Goal: Task Accomplishment & Management: Complete application form

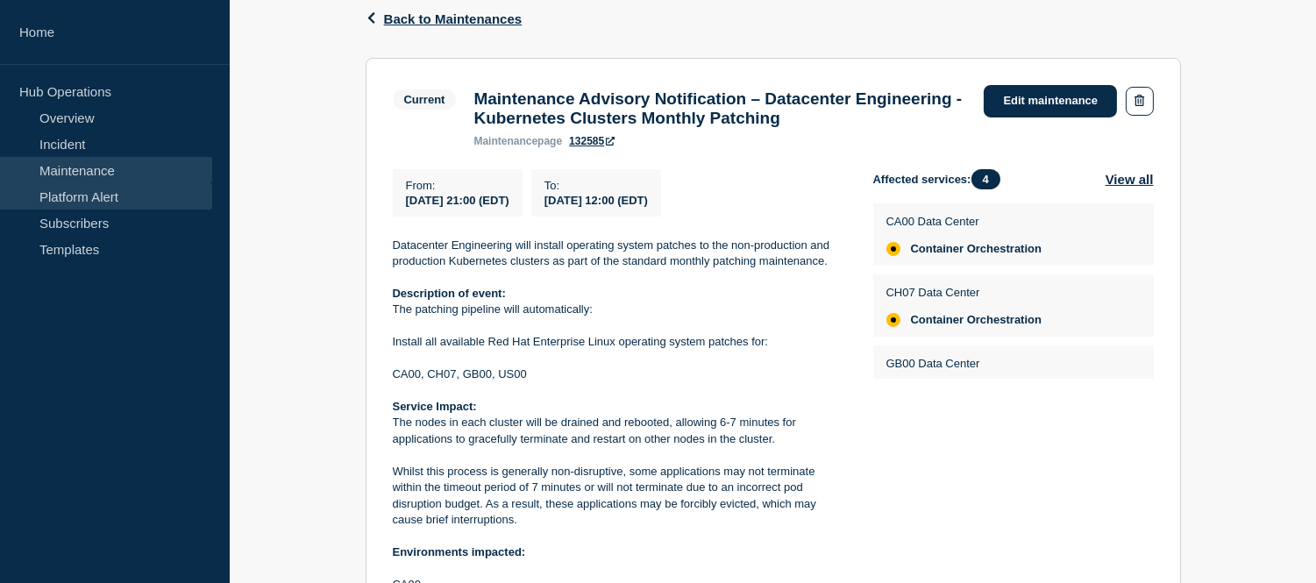
scroll to position [292, 0]
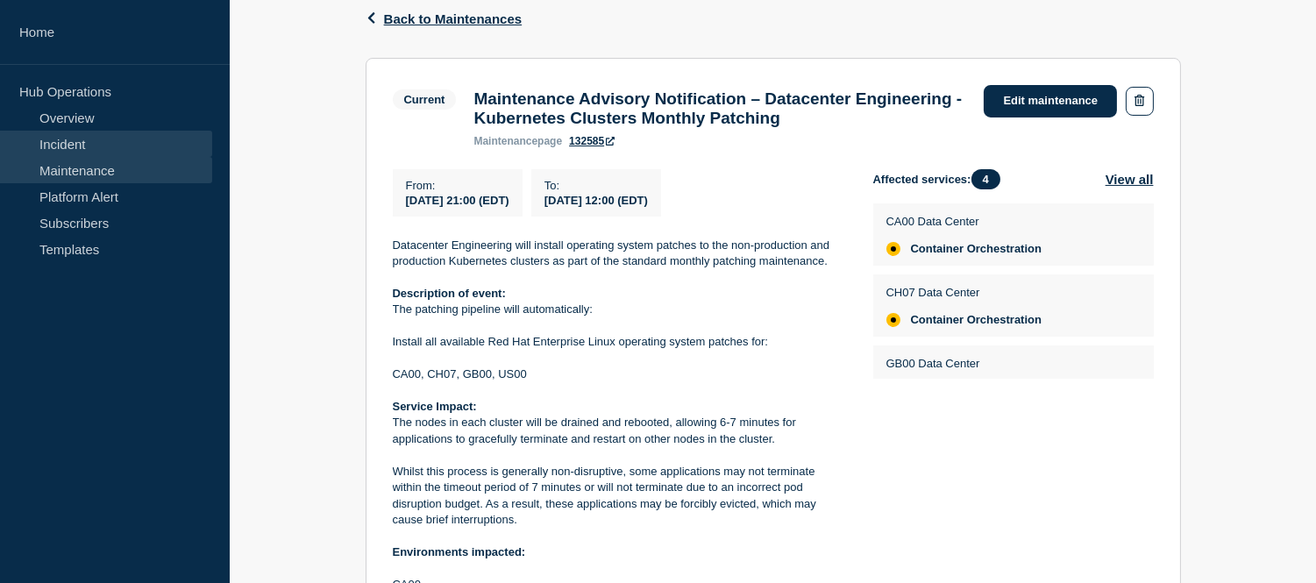
click at [82, 142] on link "Incident" at bounding box center [106, 144] width 212 height 26
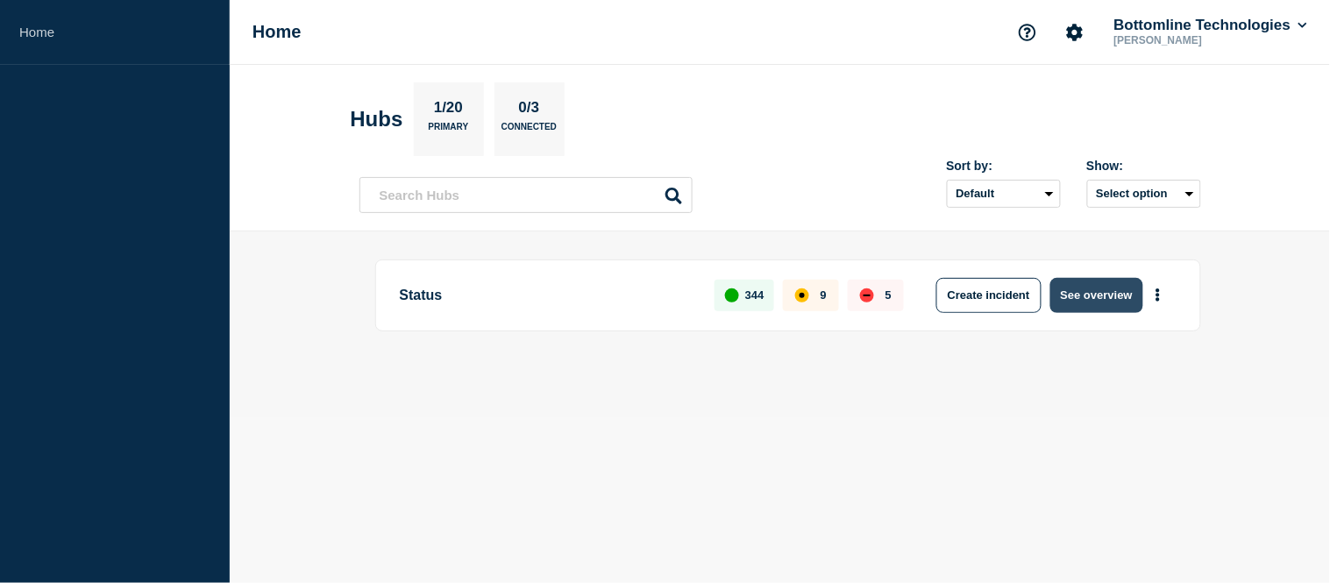
click at [1066, 293] on button "See overview" at bounding box center [1096, 295] width 93 height 35
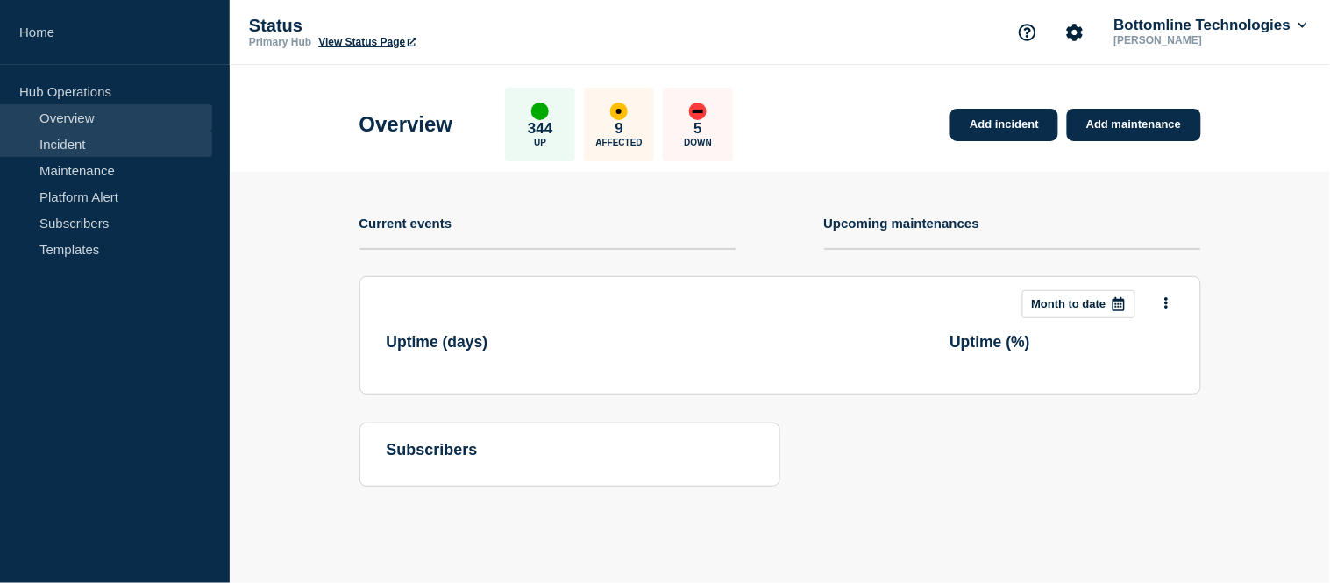
click at [68, 143] on link "Incident" at bounding box center [106, 144] width 212 height 26
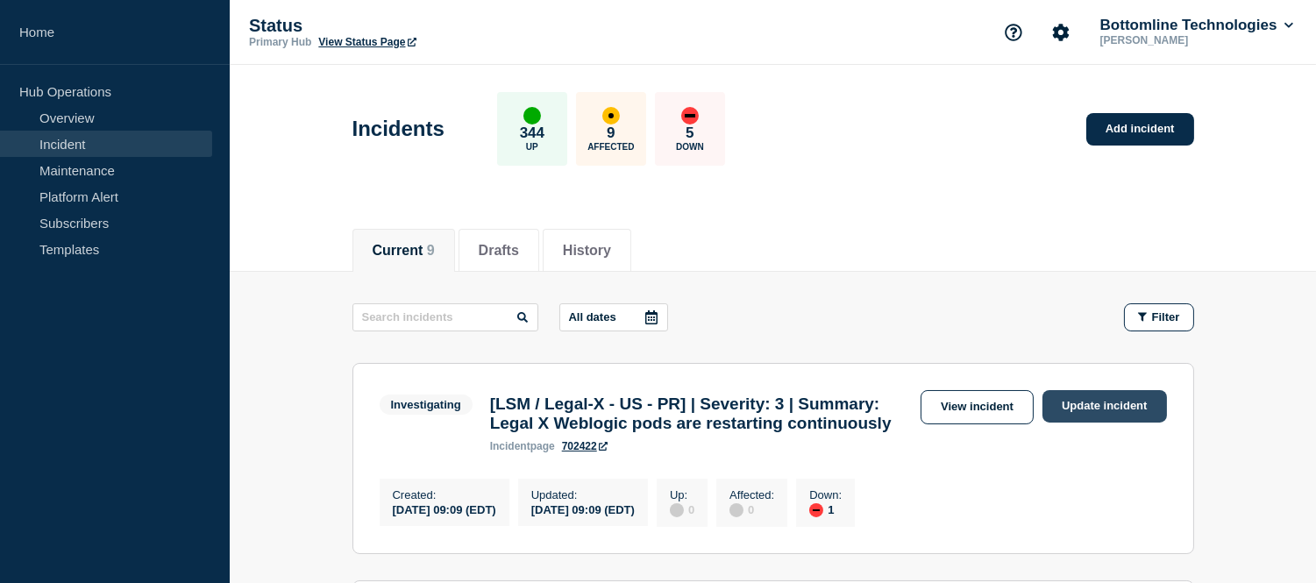
click at [1079, 401] on link "Update incident" at bounding box center [1105, 406] width 125 height 32
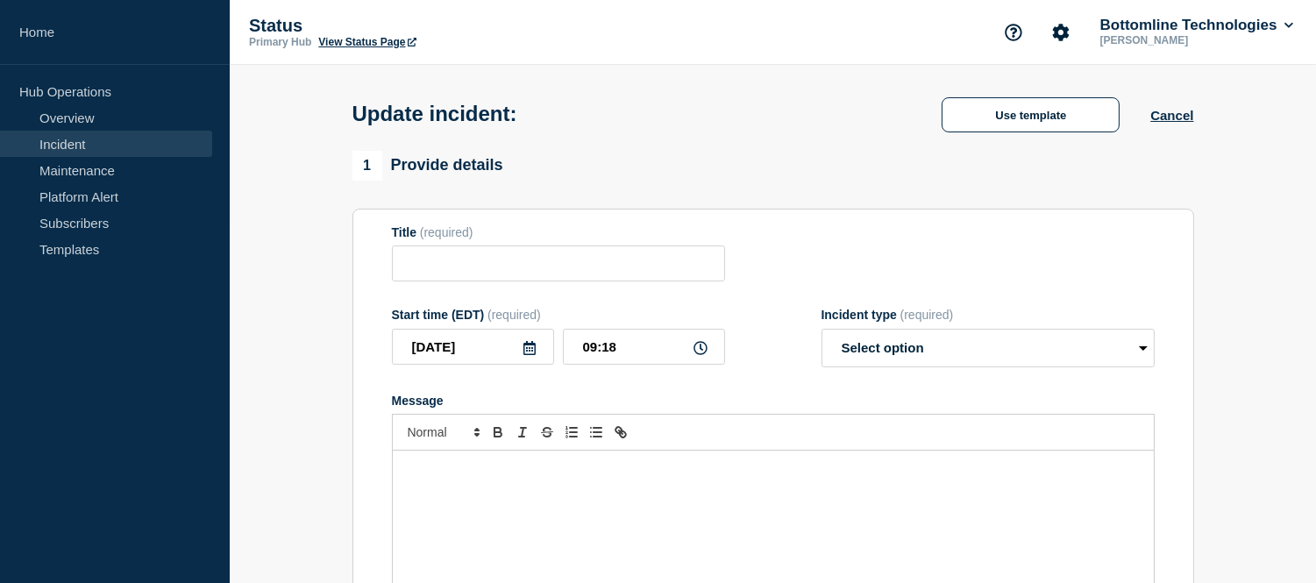
type input "[LSM / Legal-X - US - PR] | Severity: 3 | Summary: Legal X Weblogic pods are re…"
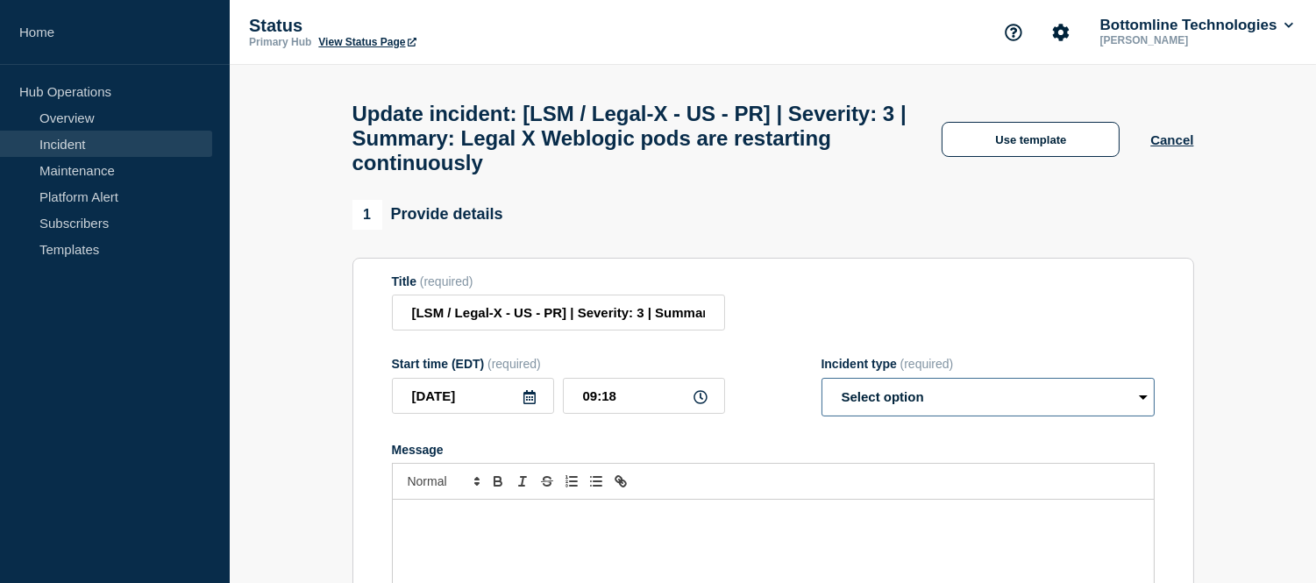
click at [1007, 417] on select "Select option Investigating Identified Monitoring Resolved" at bounding box center [988, 397] width 333 height 39
select select "investigating"
click at [822, 394] on select "Select option Investigating Identified Monitoring Resolved" at bounding box center [988, 397] width 333 height 39
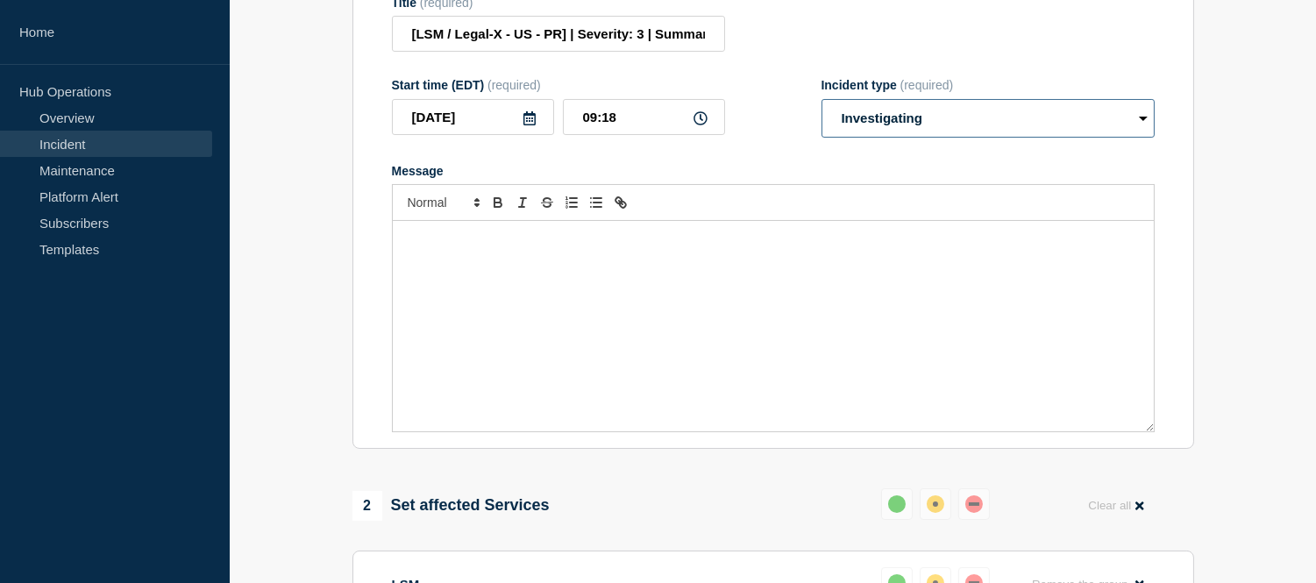
scroll to position [313, 0]
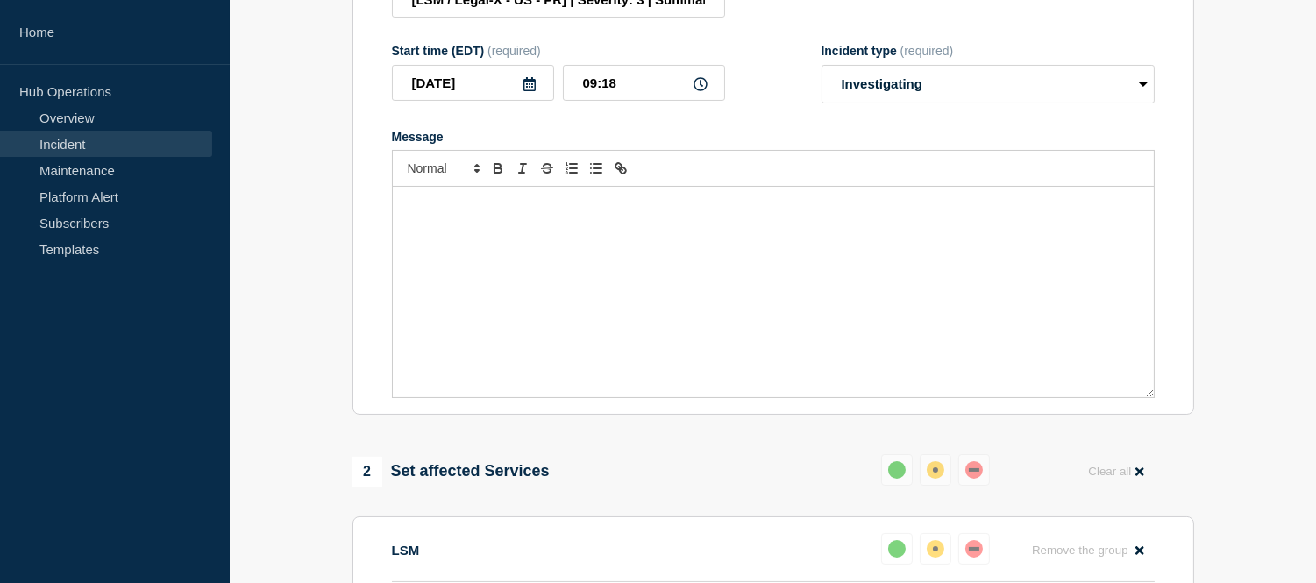
click at [626, 260] on div "Message" at bounding box center [773, 292] width 761 height 210
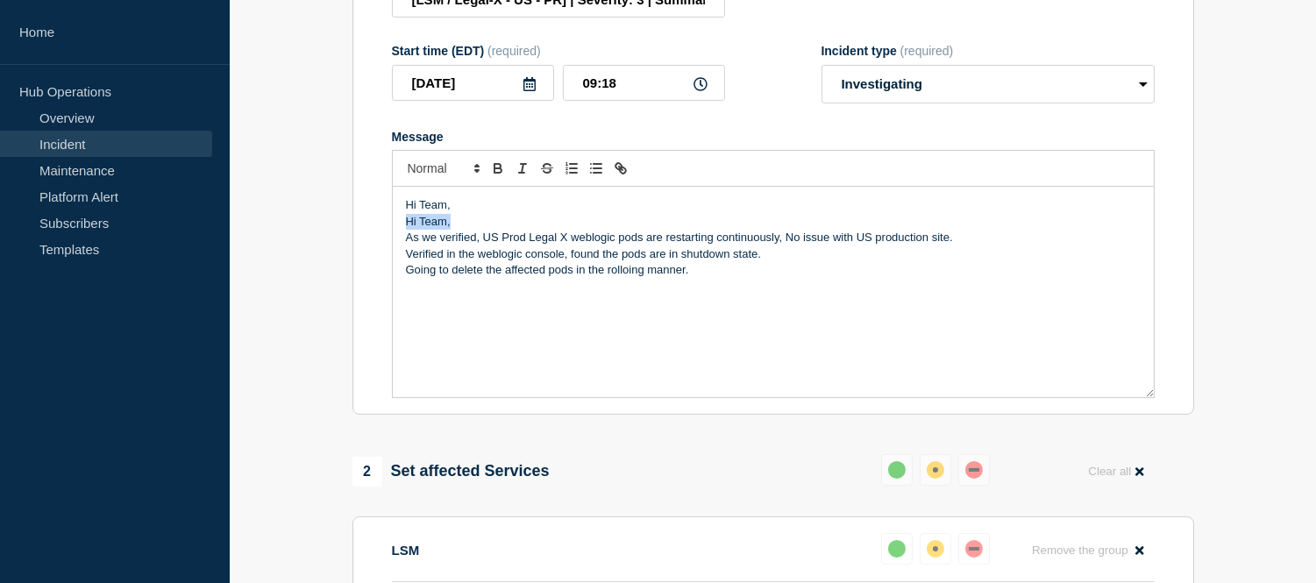
drag, startPoint x: 456, startPoint y: 237, endPoint x: 403, endPoint y: 229, distance: 53.2
click at [403, 229] on div "Hi Team, Hi Team, As we verified, US Prod Legal X weblogic pods are restarting …" at bounding box center [773, 292] width 761 height 210
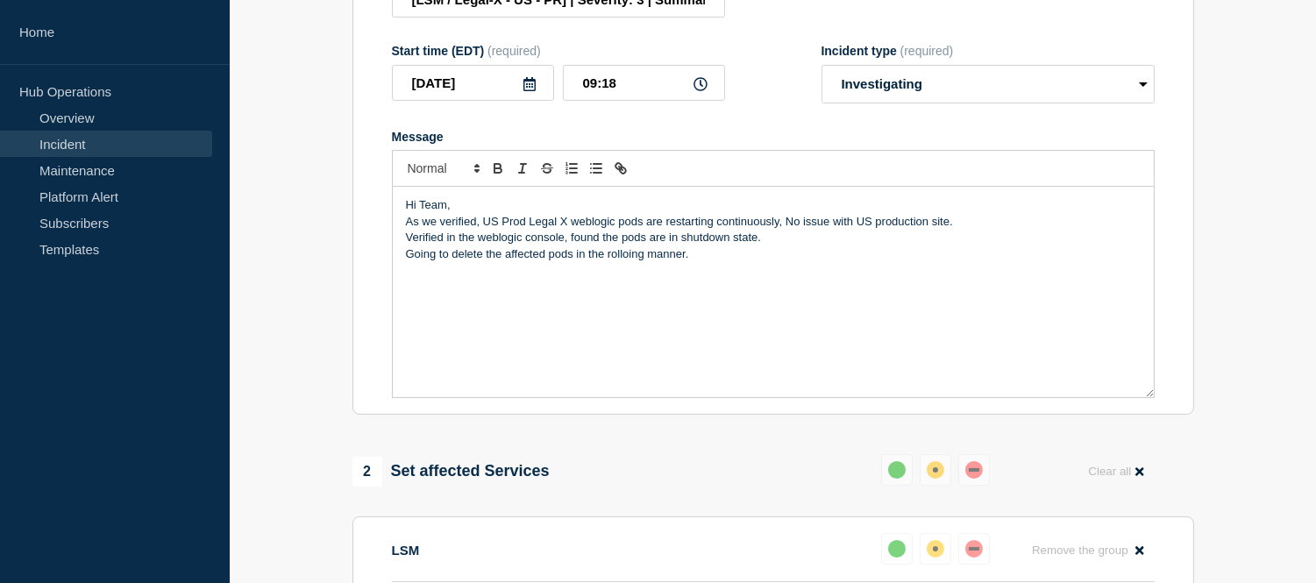
click at [712, 262] on p "Going to delete the affected pods in the rolloing manner." at bounding box center [773, 254] width 735 height 16
click at [479, 213] on p "Hi Team," at bounding box center [773, 205] width 735 height 16
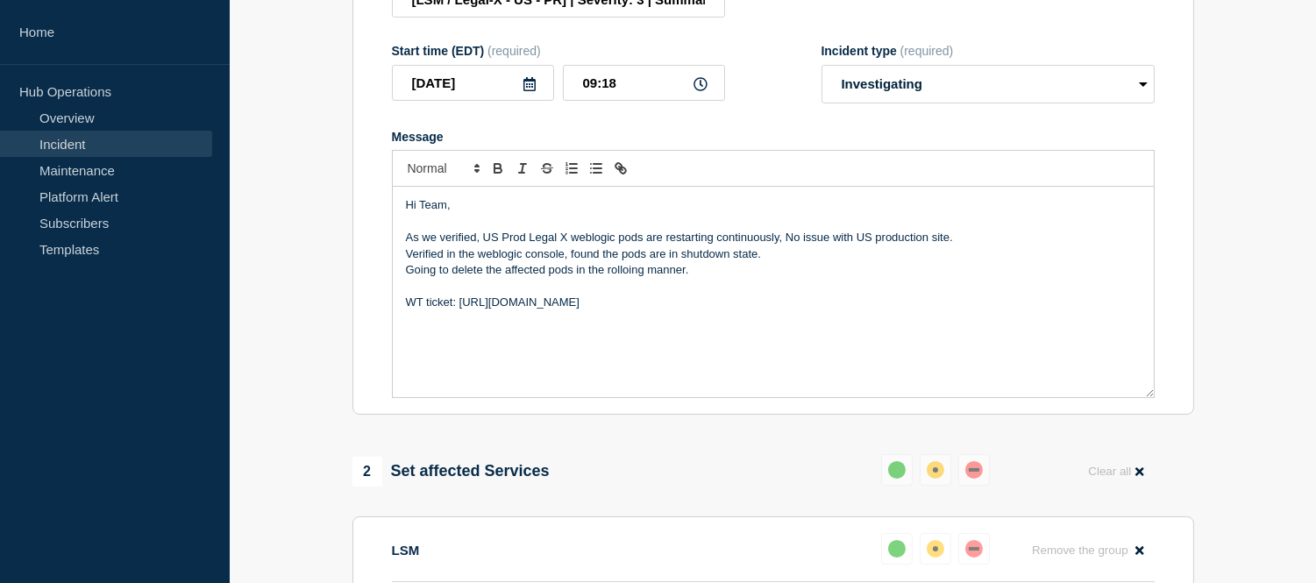
click at [575, 246] on p "As we verified, US Prod Legal X weblogic pods are restarting continuously, No i…" at bounding box center [773, 238] width 735 height 16
click at [872, 246] on p "As we verified, US Prod Legal X weblogic pods are restarting continuously, No i…" at bounding box center [773, 238] width 735 height 16
drag, startPoint x: 951, startPoint y: 248, endPoint x: 787, endPoint y: 248, distance: 164.0
click at [787, 246] on p "As we verified, US Prod Legal X weblogic pods are restarting continuously, No i…" at bounding box center [773, 238] width 735 height 16
click at [689, 278] on p "Going to delete the affected pods in the rolloing manner." at bounding box center [773, 270] width 735 height 16
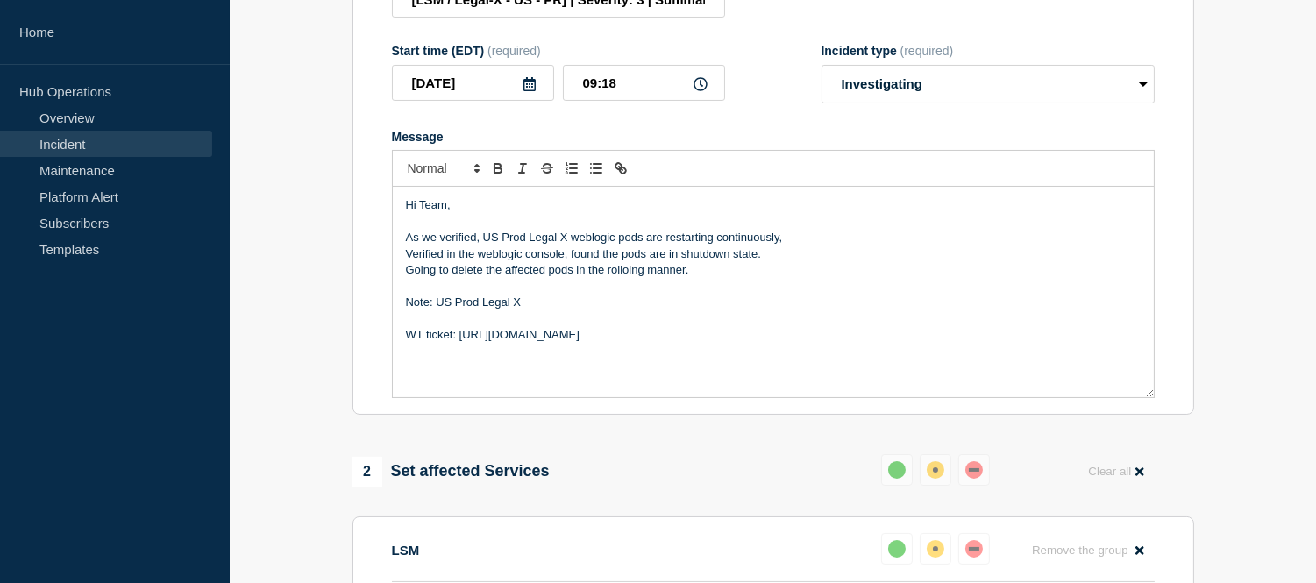
click at [531, 310] on p "Note: US Prod Legal X" at bounding box center [773, 303] width 735 height 16
click at [477, 310] on p "Note: US Prod Legal X/ PS/Vendor" at bounding box center [773, 303] width 735 height 16
click at [438, 310] on p "Note: US Production Legal X/ PS/Vendor" at bounding box center [773, 303] width 735 height 16
click at [687, 310] on p "Note: No issue with US Production Legal X/ PS/Vendor" at bounding box center [773, 303] width 735 height 16
click at [732, 343] on p "WT ticket: https://jira.bottomline.tech/browse/WT-58202" at bounding box center [773, 335] width 735 height 16
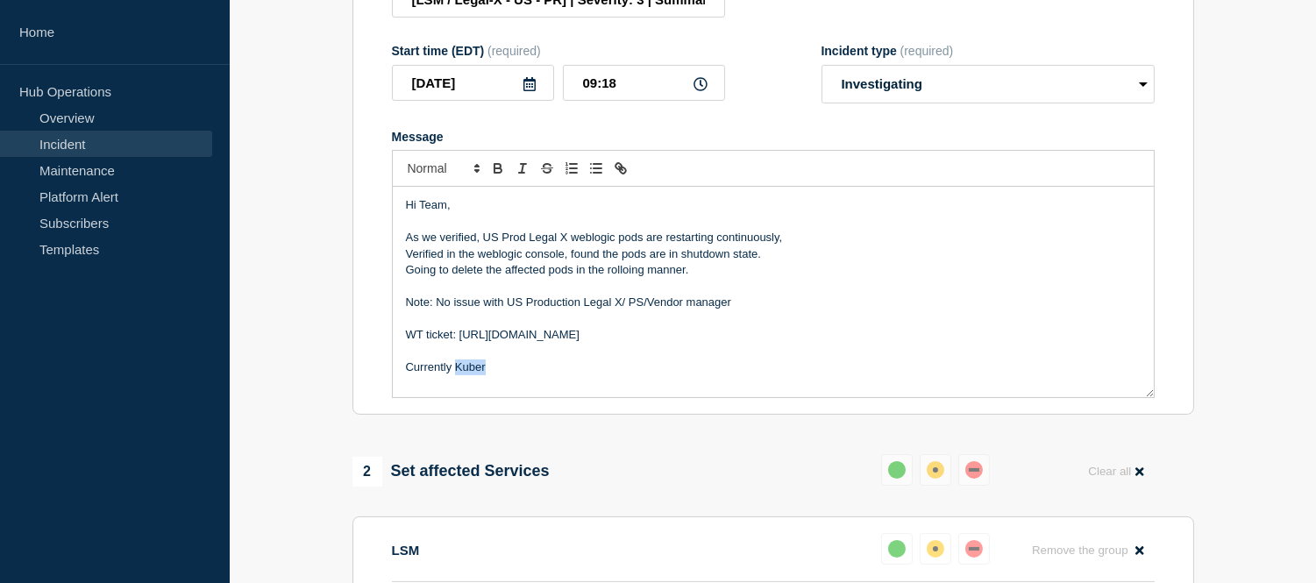
drag, startPoint x: 507, startPoint y: 384, endPoint x: 457, endPoint y: 379, distance: 50.3
click at [457, 375] on p "Currently Kuber" at bounding box center [773, 368] width 735 height 16
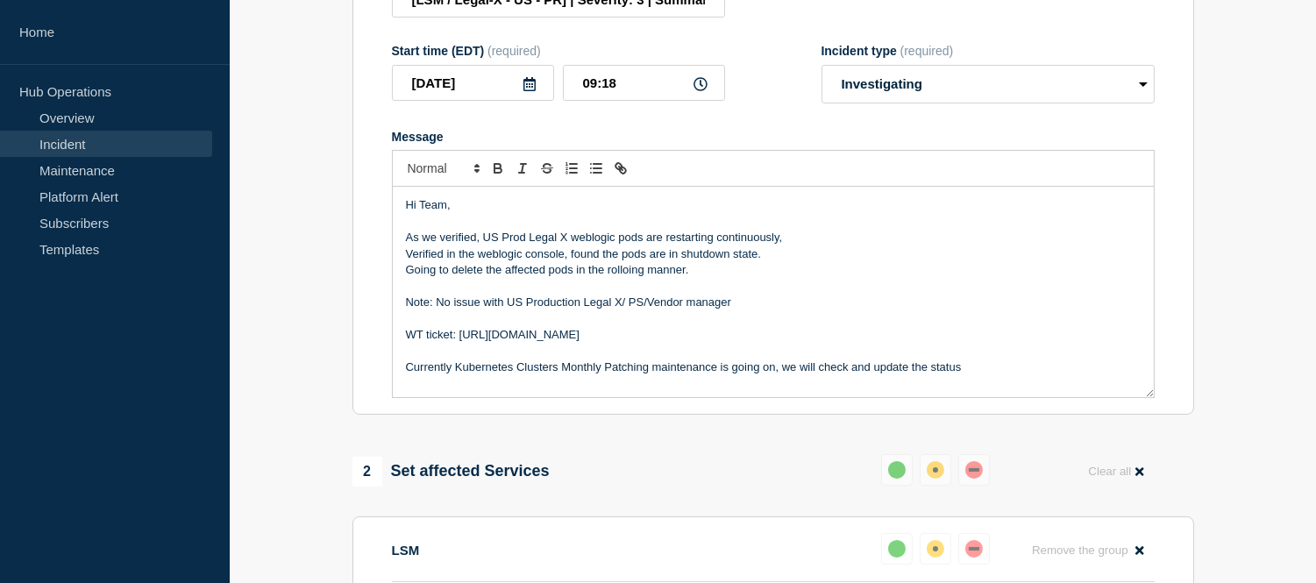
click at [822, 375] on p "Currently Kubernetes Clusters Monthly Patching maintenance is going on, we will…" at bounding box center [773, 368] width 735 height 16
click at [973, 375] on p "Currently Kubernetes Clusters Monthly Patching maintenance is going on, we will…" at bounding box center [773, 368] width 735 height 16
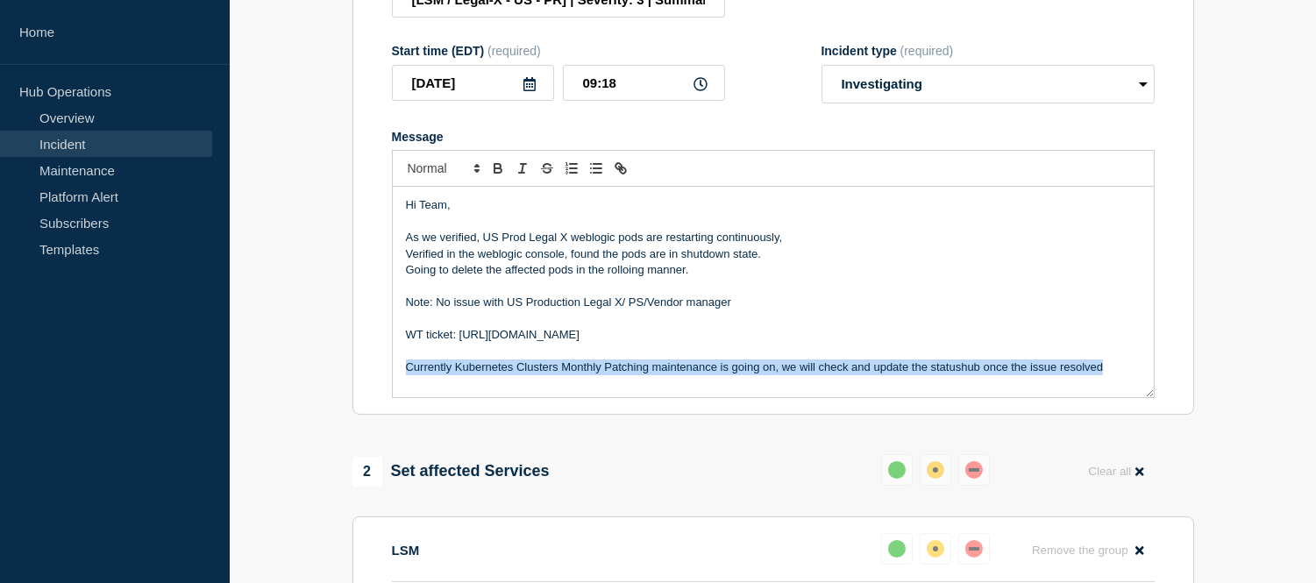
drag, startPoint x: 1118, startPoint y: 374, endPoint x: 407, endPoint y: 389, distance: 711.3
click at [407, 375] on p "Currently Kubernetes Clusters Monthly Patching maintenance is going on, we will…" at bounding box center [773, 368] width 735 height 16
copy p "Currently Kubernetes Clusters Monthly Patching maintenance is going on, we will…"
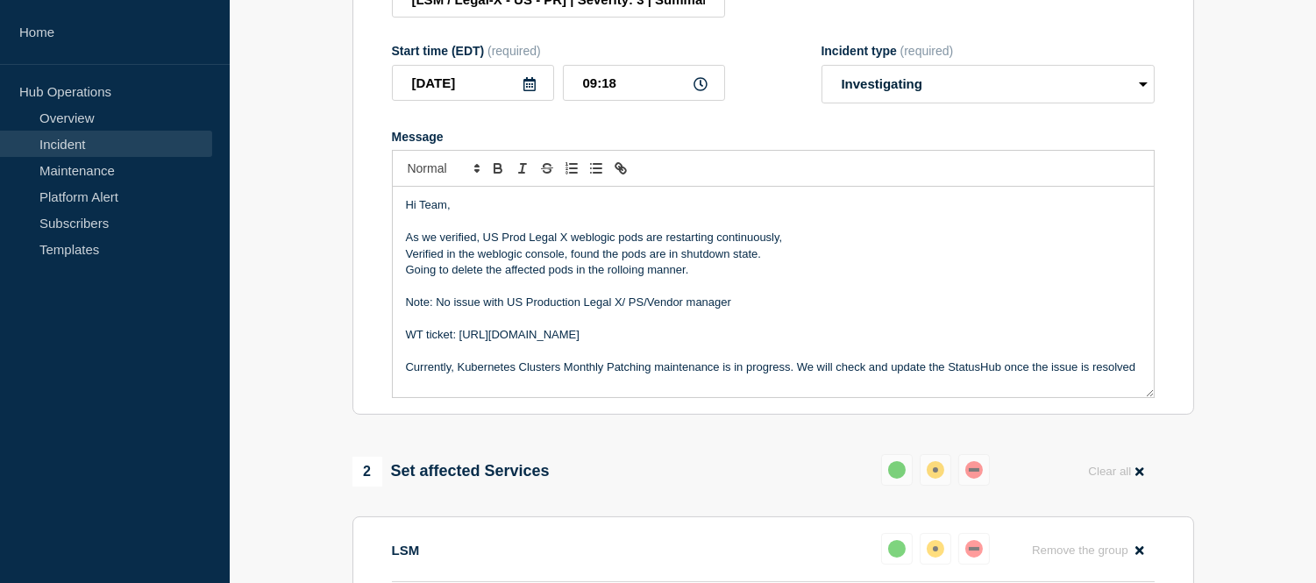
click at [1006, 375] on p "Currently, Kubernetes Clusters Monthly Patching maintenance is in progress. We …" at bounding box center [773, 368] width 735 height 16
drag, startPoint x: 792, startPoint y: 381, endPoint x: 557, endPoint y: 355, distance: 236.4
click at [557, 355] on div "Hi Team, As we verified, US Prod Legal X weblogic pods are restarting continuou…" at bounding box center [773, 292] width 761 height 210
drag, startPoint x: 749, startPoint y: 319, endPoint x: 406, endPoint y: 311, distance: 342.9
click at [406, 310] on p "Note: No issue with US Production Legal X/ PS/Vendor manager" at bounding box center [773, 303] width 735 height 16
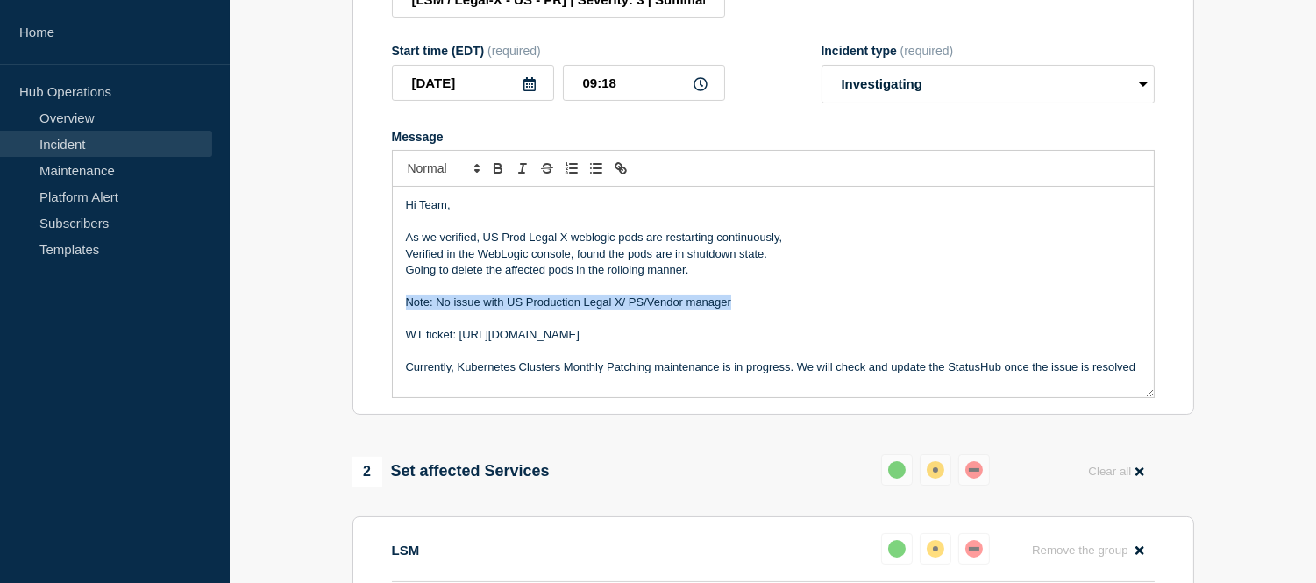
copy p "Note: No issue with US Production Legal X/ PS/Vendor manager"
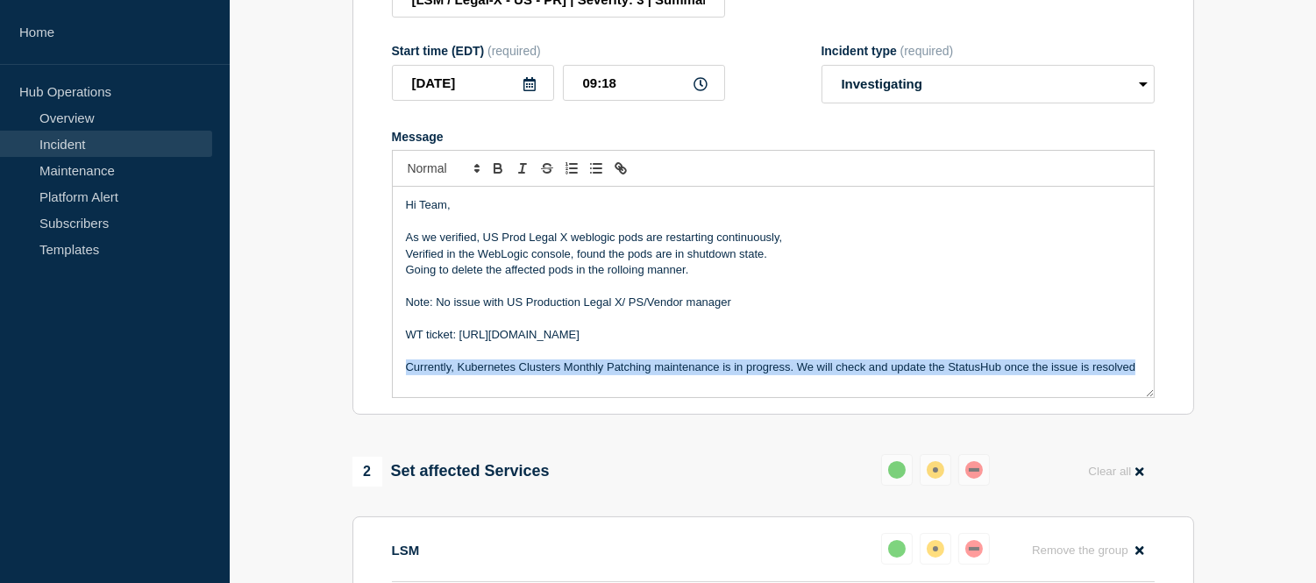
drag, startPoint x: 1135, startPoint y: 380, endPoint x: 408, endPoint y: 374, distance: 726.9
click at [408, 374] on p "Currently, Kubernetes Clusters Monthly Patching maintenance is in progress. We …" at bounding box center [773, 368] width 735 height 16
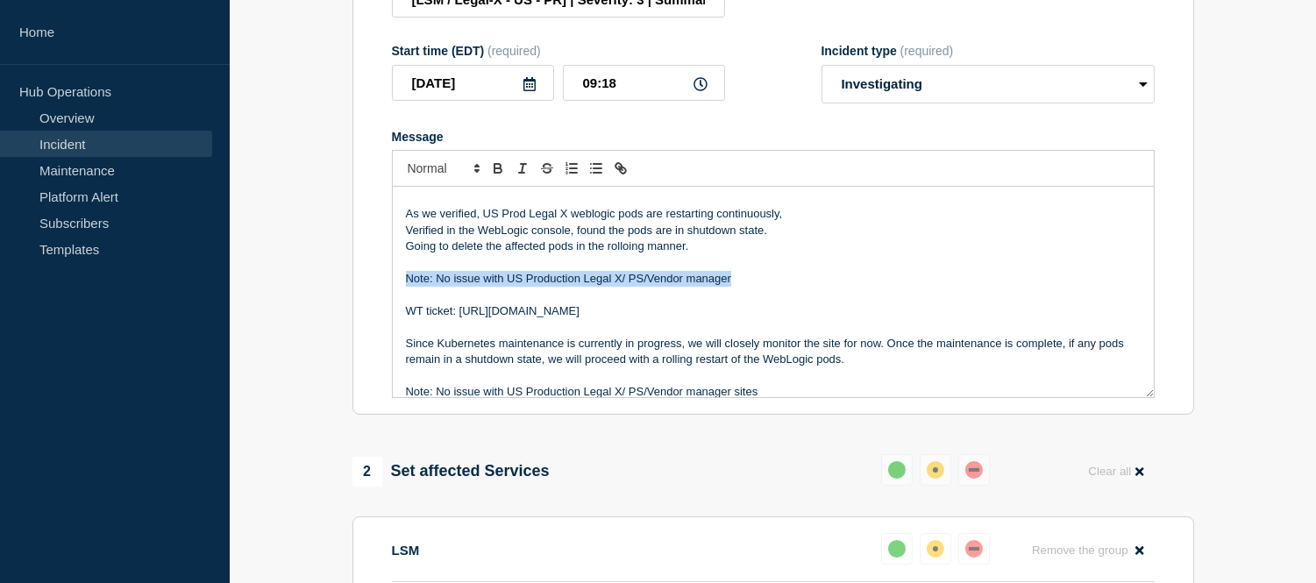
drag, startPoint x: 730, startPoint y: 291, endPoint x: 395, endPoint y: 289, distance: 334.1
click at [395, 289] on div "Hi Team, As we verified, US Prod Legal X weblogic pods are restarting continuou…" at bounding box center [773, 292] width 761 height 210
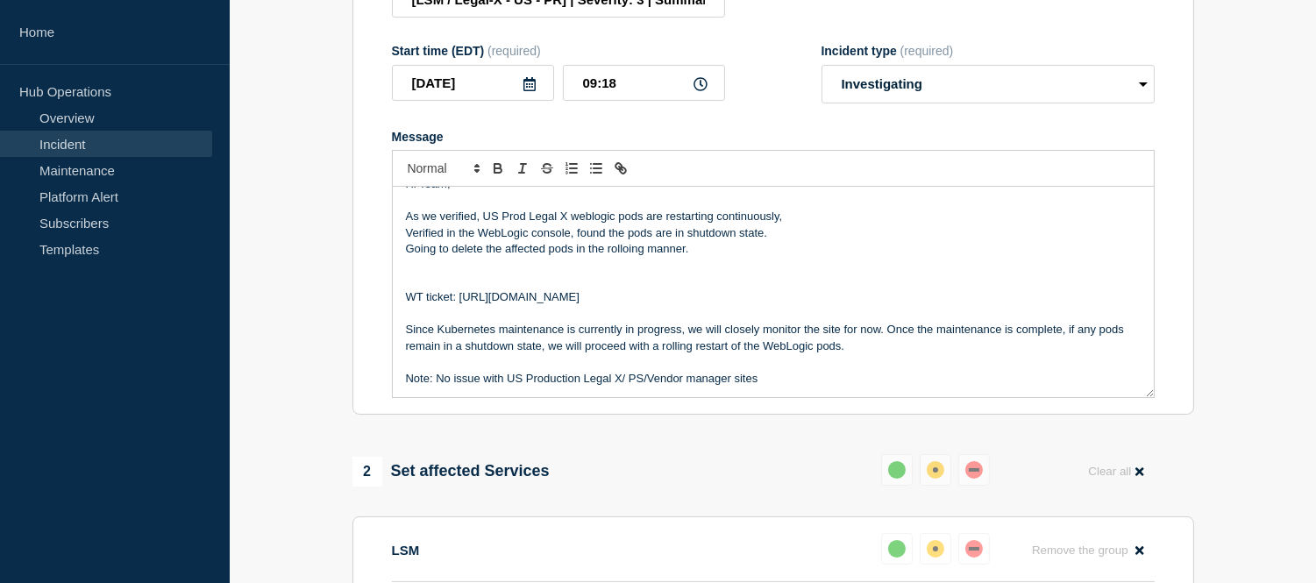
scroll to position [4, 0]
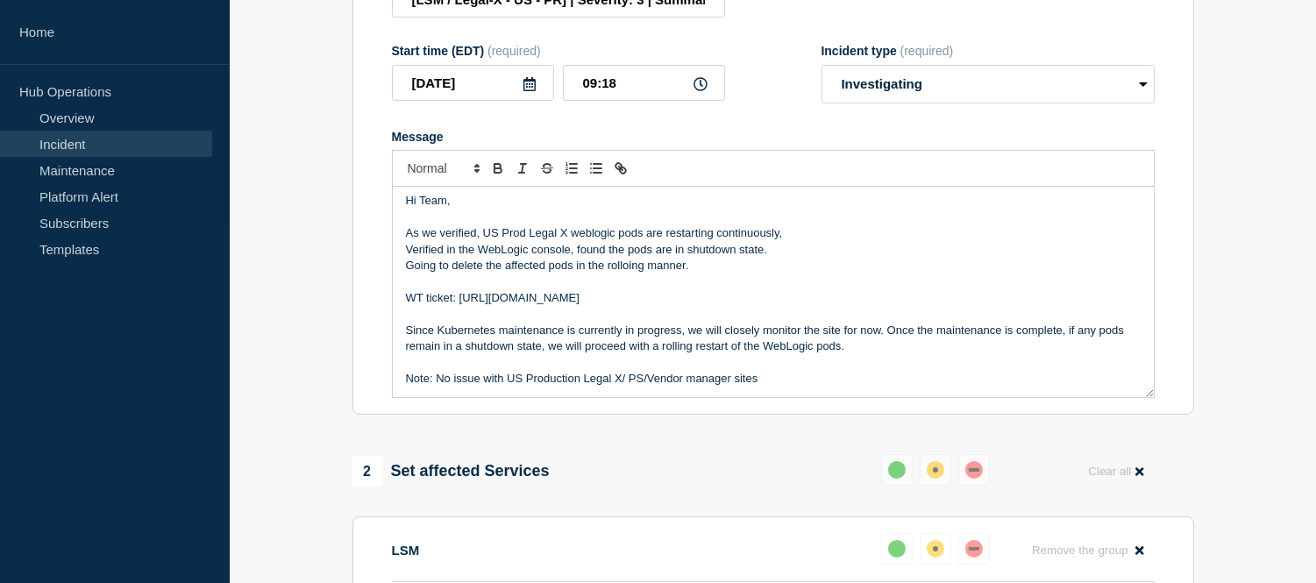
drag, startPoint x: 693, startPoint y: 309, endPoint x: 401, endPoint y: 313, distance: 292.0
click at [401, 313] on div "Hi Team, As we verified, US Prod Legal X weblogic pods are restarting continuou…" at bounding box center [773, 292] width 761 height 210
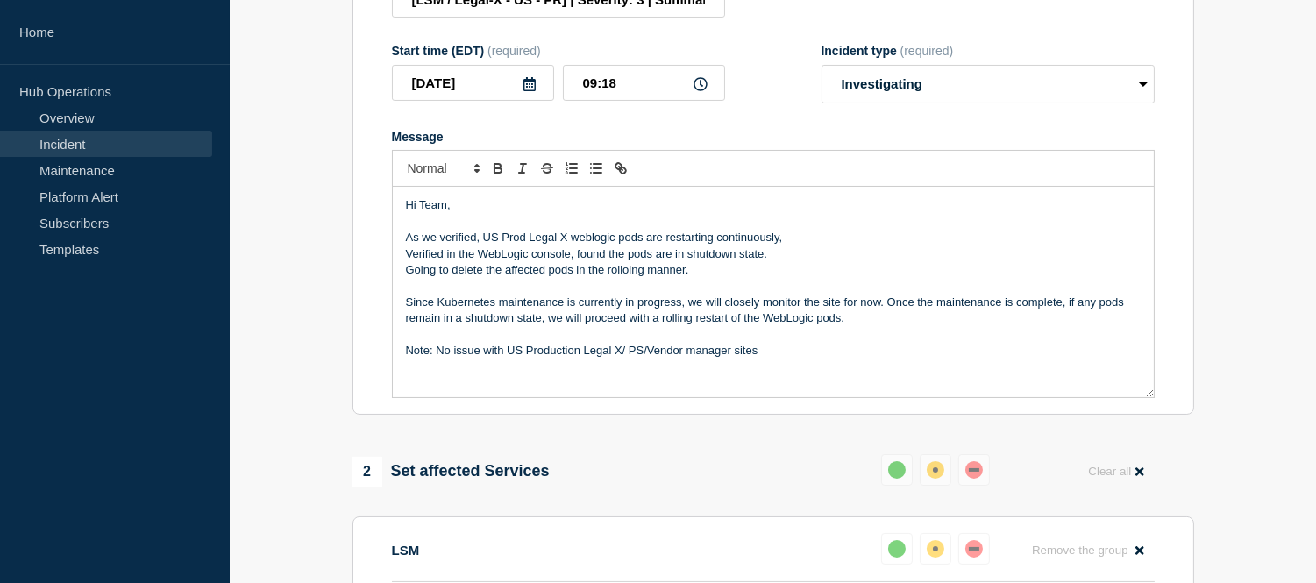
click at [763, 359] on p "Note: No issue with US Production Legal X/ PS/Vendor manager sites" at bounding box center [773, 351] width 735 height 16
click at [778, 262] on p "Verified in the WebLogic console, found the pods are in shutdown state." at bounding box center [773, 254] width 735 height 16
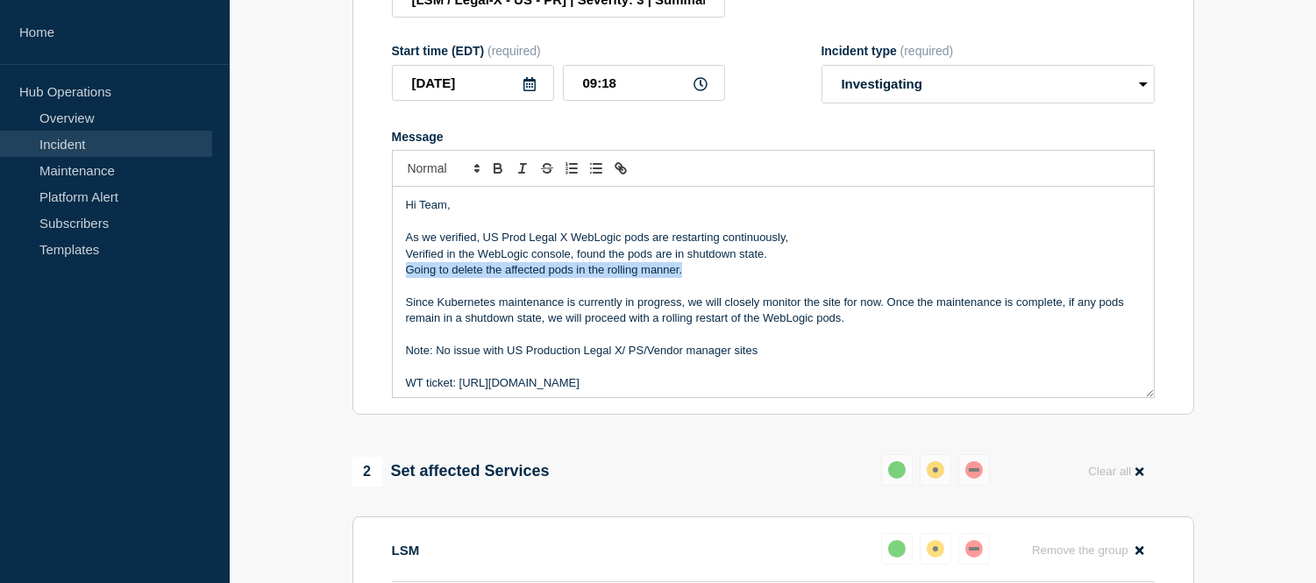
drag, startPoint x: 687, startPoint y: 286, endPoint x: 404, endPoint y: 279, distance: 282.4
click at [404, 279] on div "Hi Team, As we verified, US Prod Legal X WebLogic pods are restarting continuou…" at bounding box center [773, 292] width 761 height 210
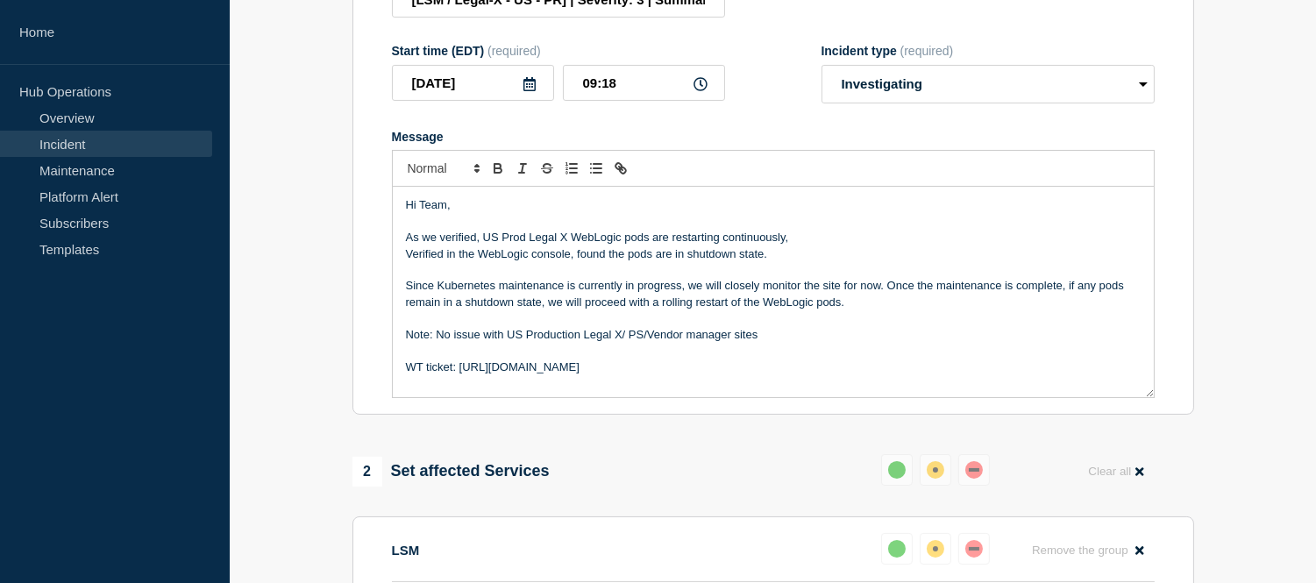
click at [799, 246] on p "As we verified, US Prod Legal X WebLogic pods are restarting continuously," at bounding box center [773, 238] width 735 height 16
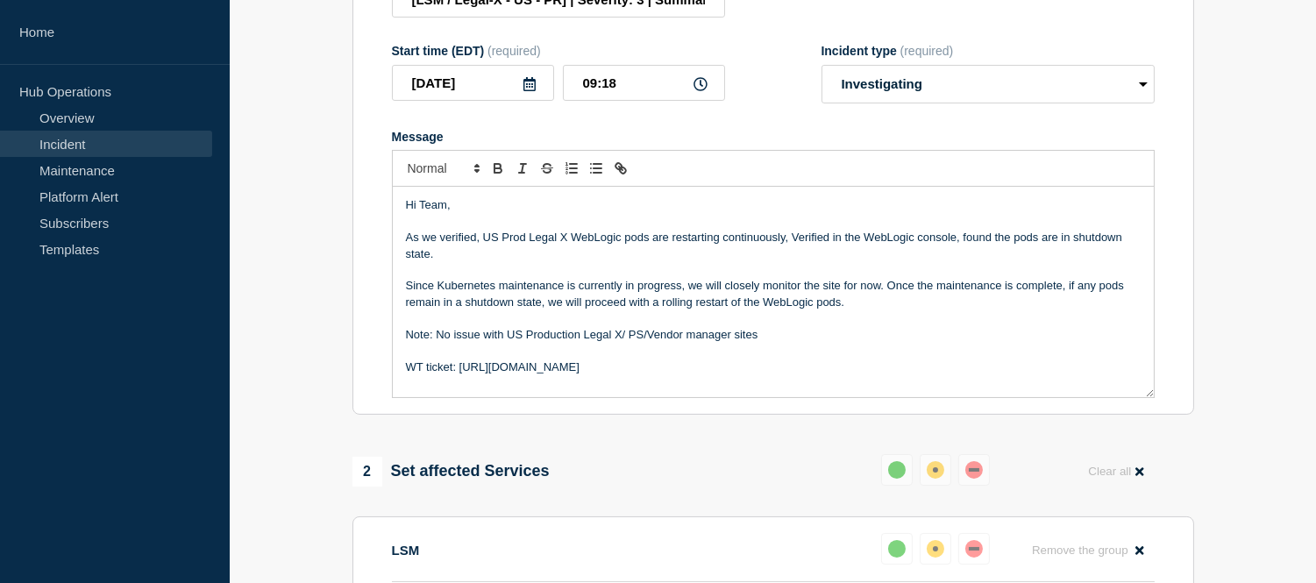
click at [515, 262] on p "As we verified, US Prod Legal X WebLogic pods are restarting continuously, Veri…" at bounding box center [773, 246] width 735 height 32
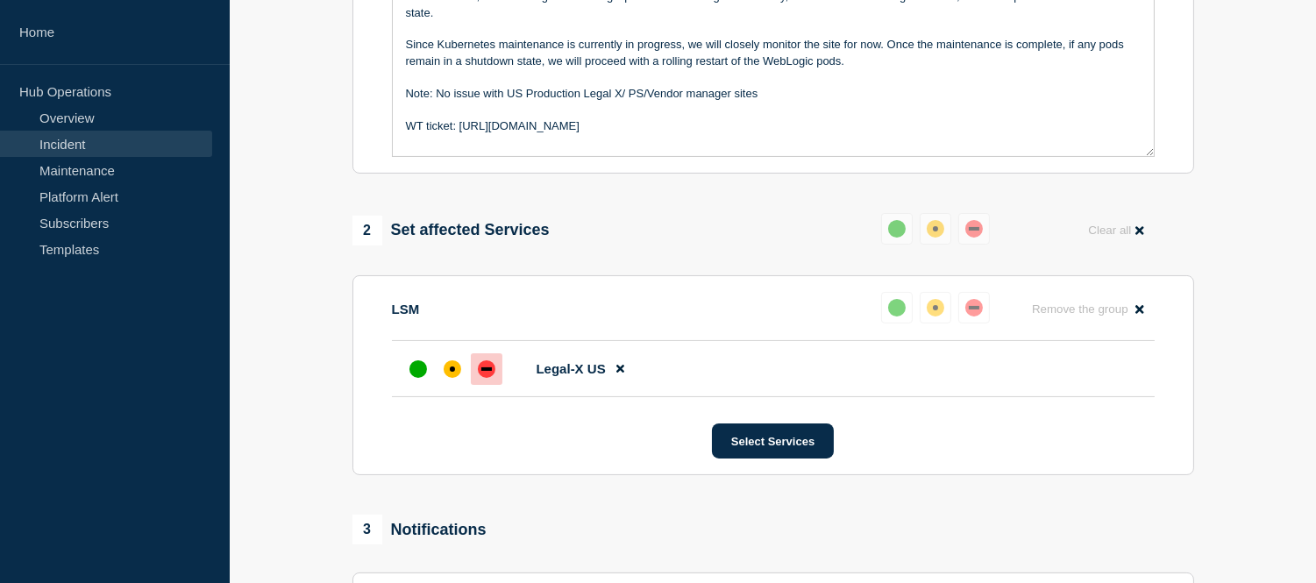
scroll to position [559, 0]
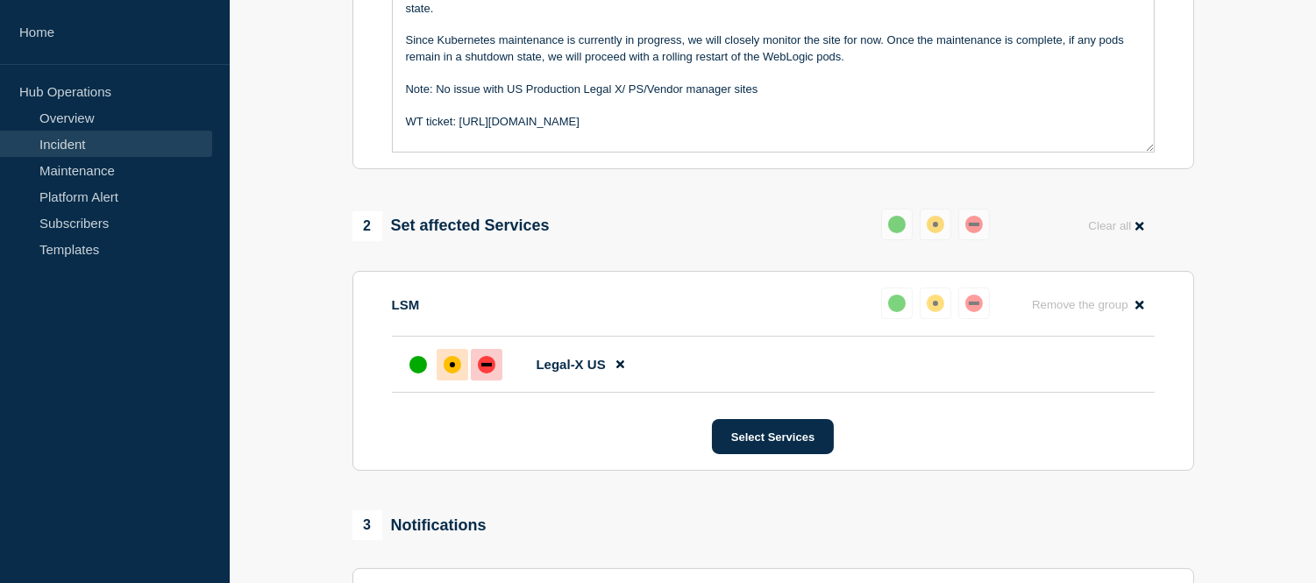
click at [447, 374] on div "affected" at bounding box center [453, 365] width 18 height 18
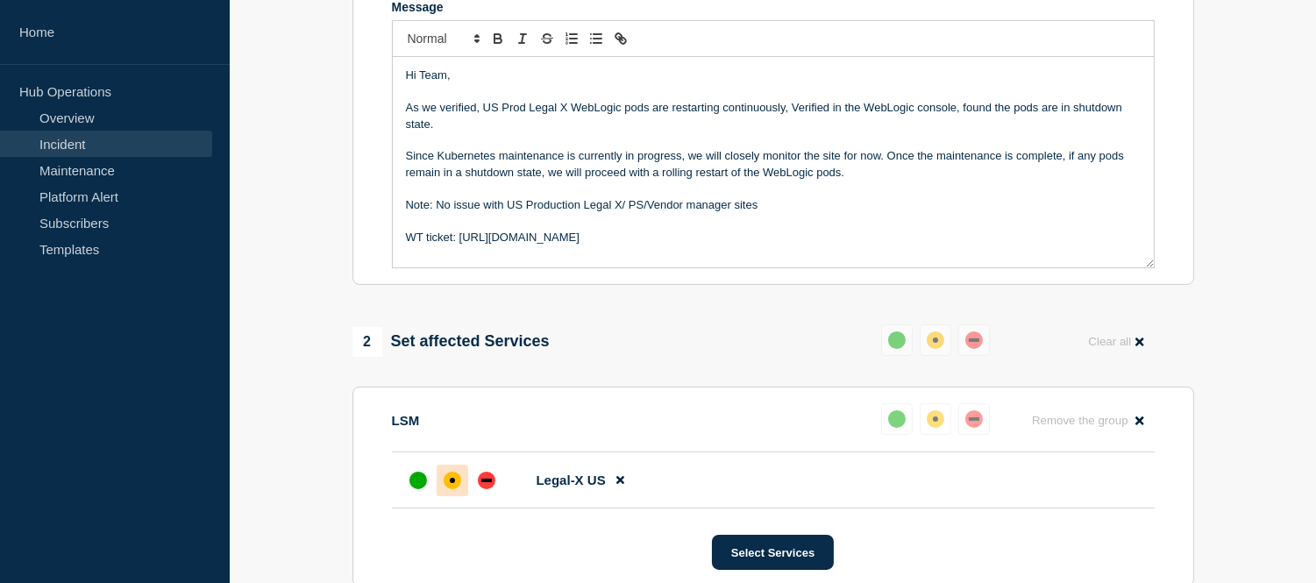
scroll to position [409, 0]
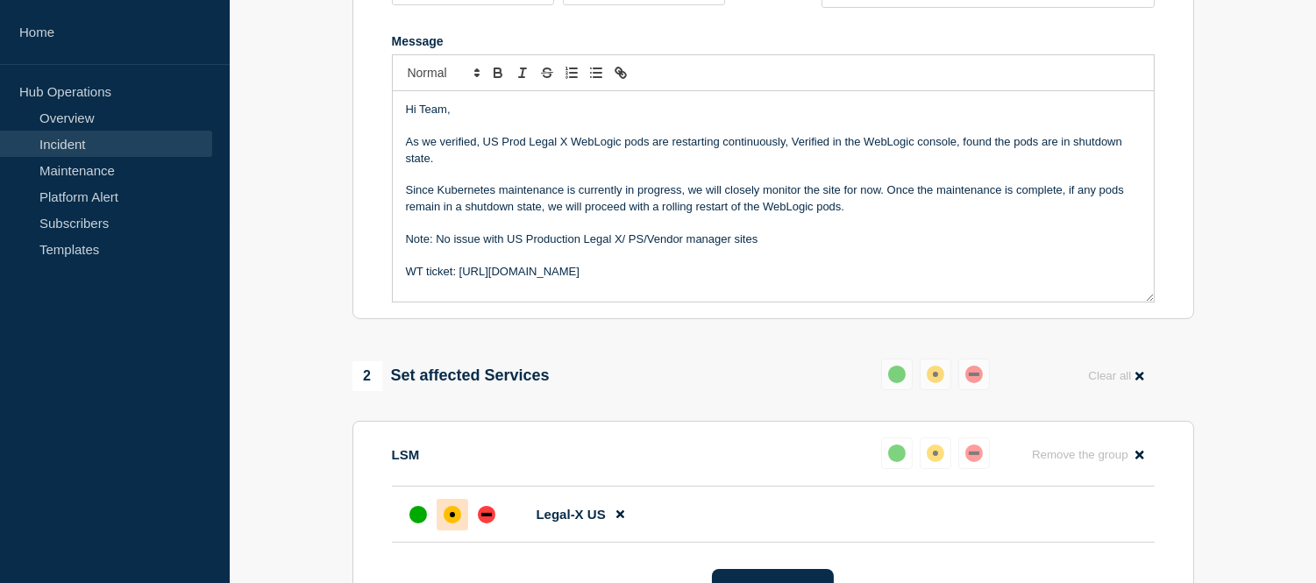
click at [705, 280] on p "WT ticket: https://jira.bottomline.tech/browse/WT-58202" at bounding box center [773, 272] width 735 height 16
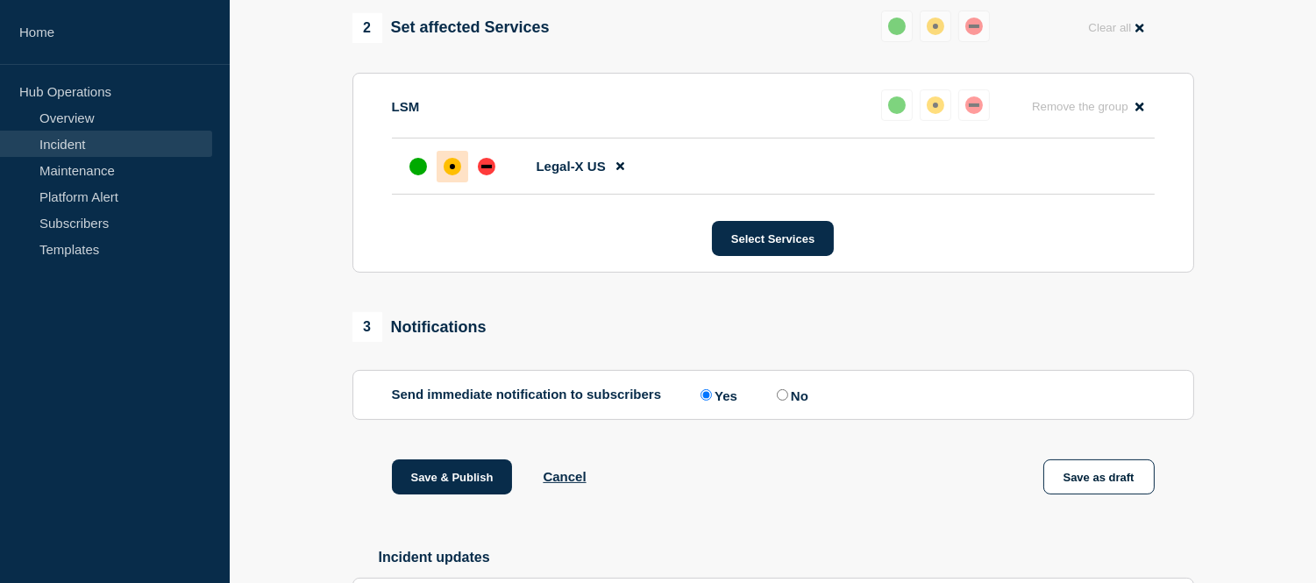
scroll to position [801, 0]
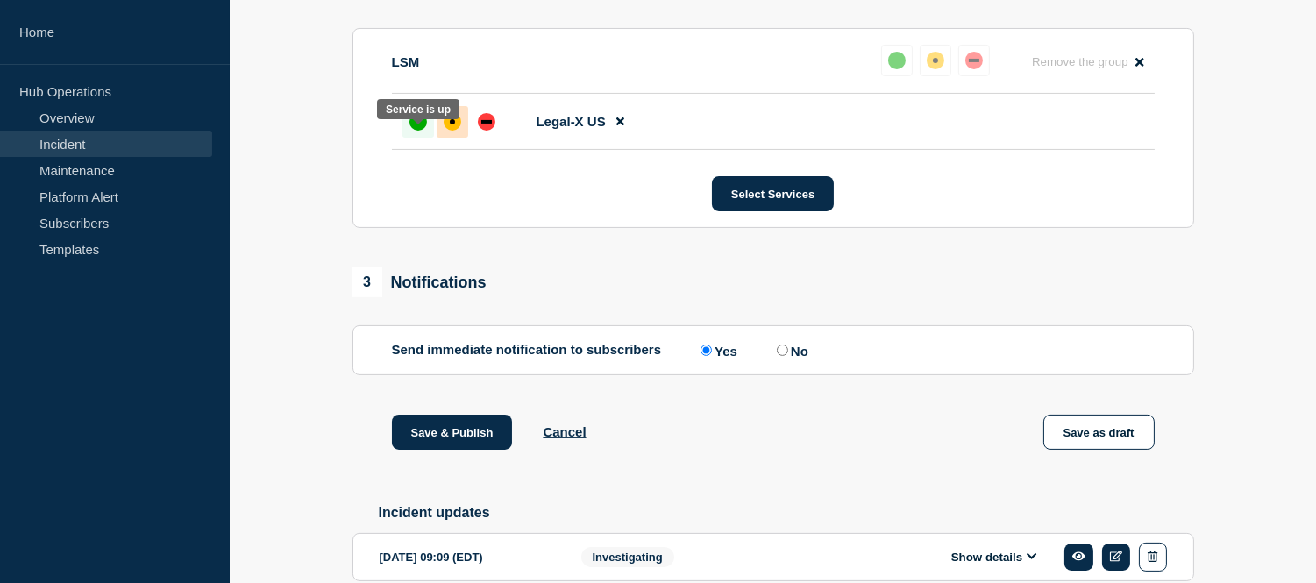
click at [424, 138] on div at bounding box center [418, 122] width 32 height 32
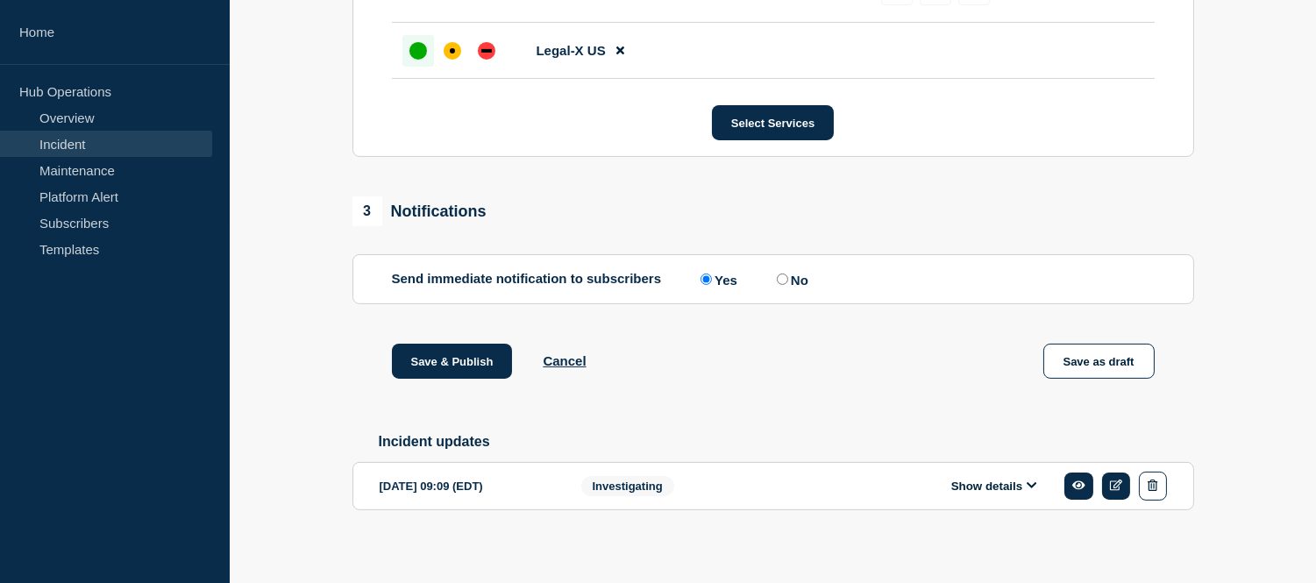
scroll to position [886, 0]
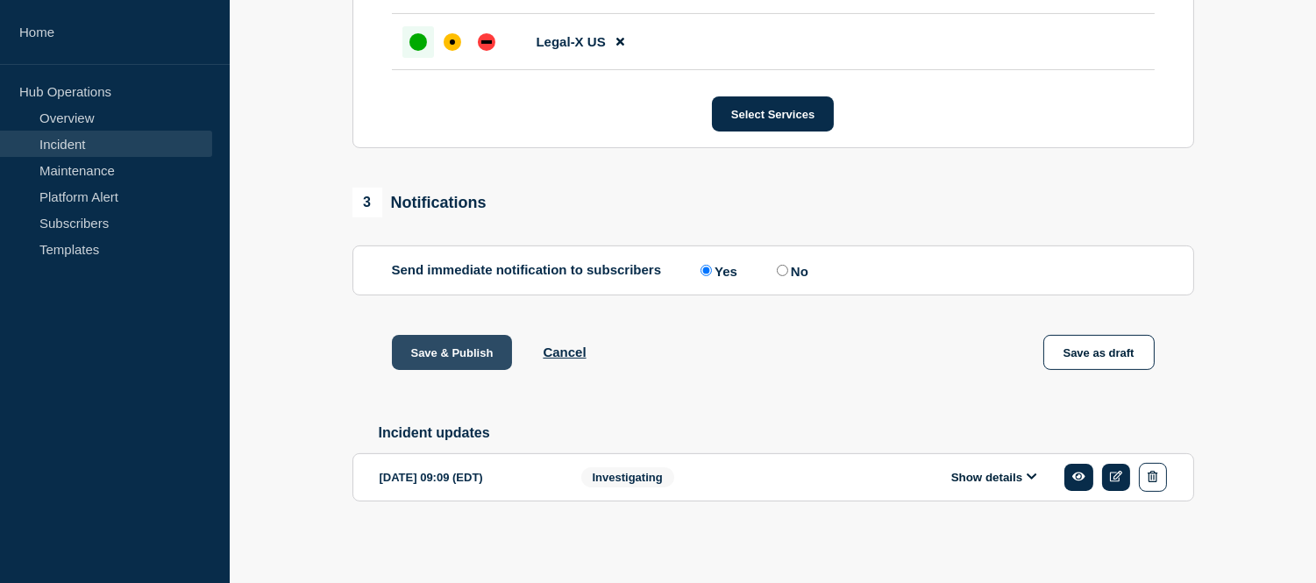
click at [440, 366] on button "Save & Publish" at bounding box center [452, 352] width 121 height 35
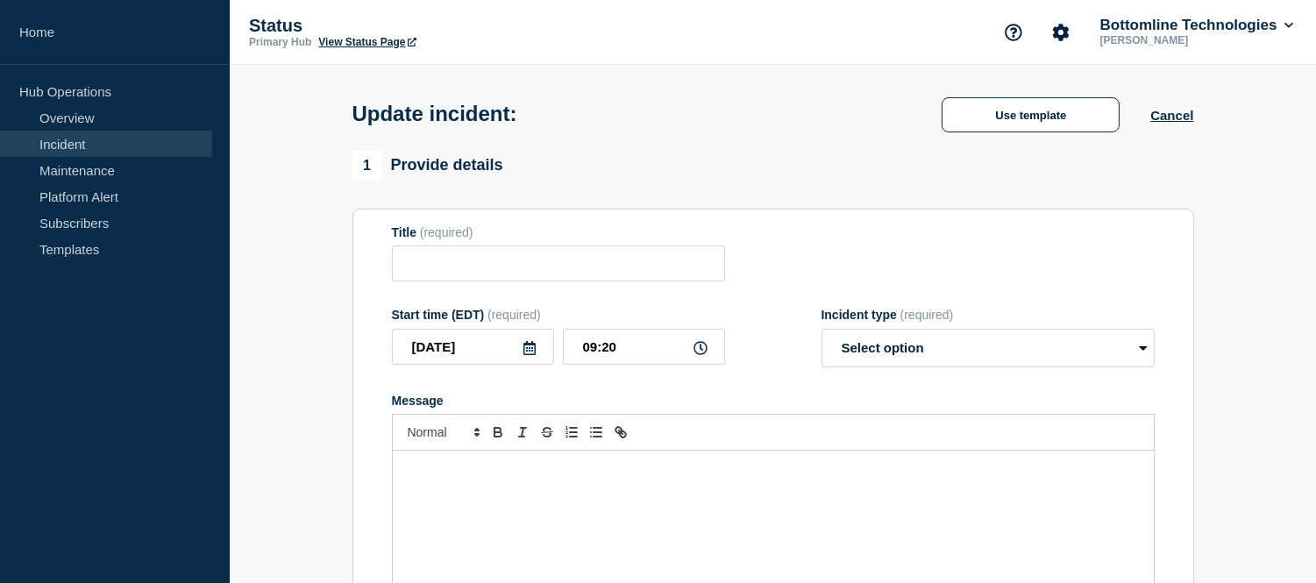
type input "[LSM / Legal-X - US - PR] | Severity: 3 | Summary: Legal X Weblogic pods are re…"
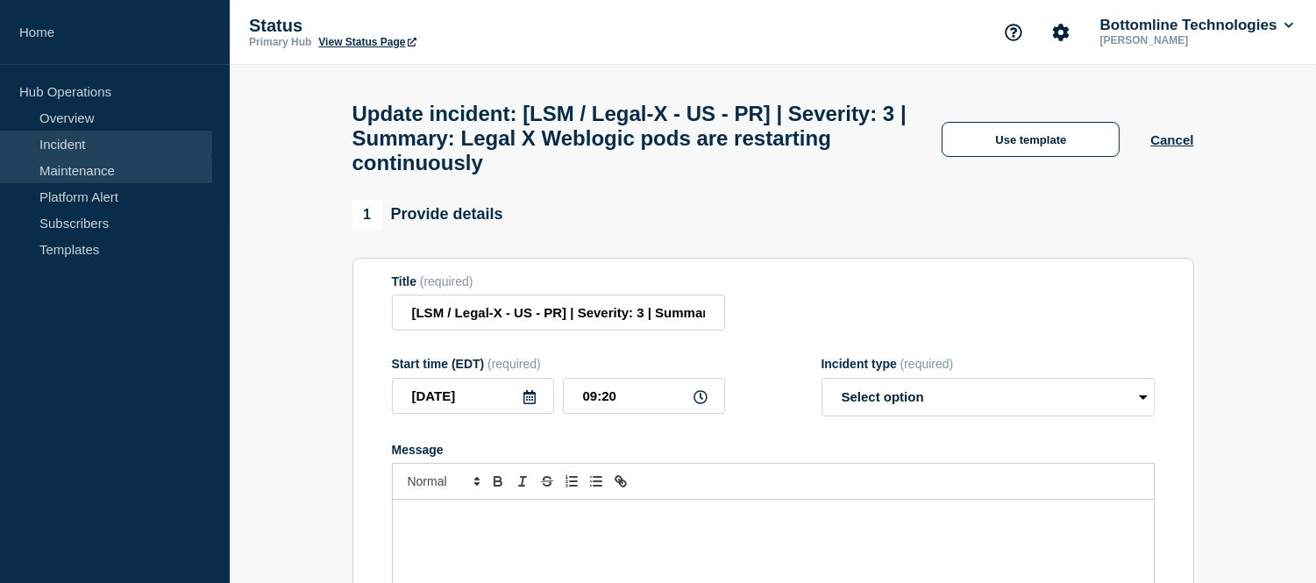
click at [128, 172] on link "Maintenance" at bounding box center [106, 170] width 212 height 26
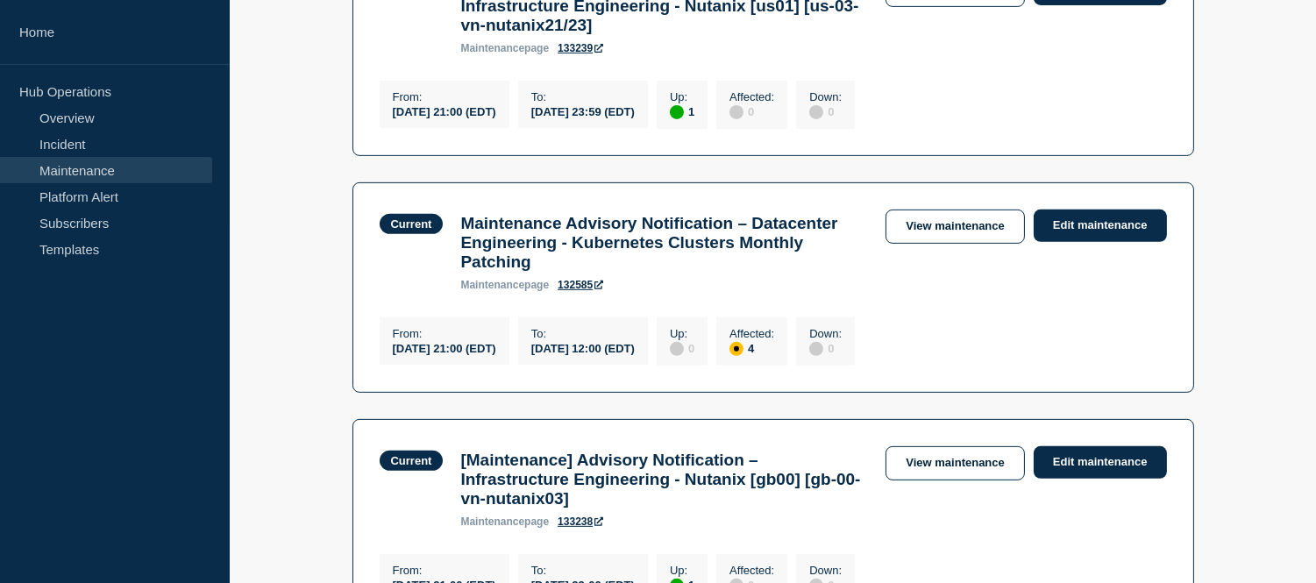
scroll to position [1357, 0]
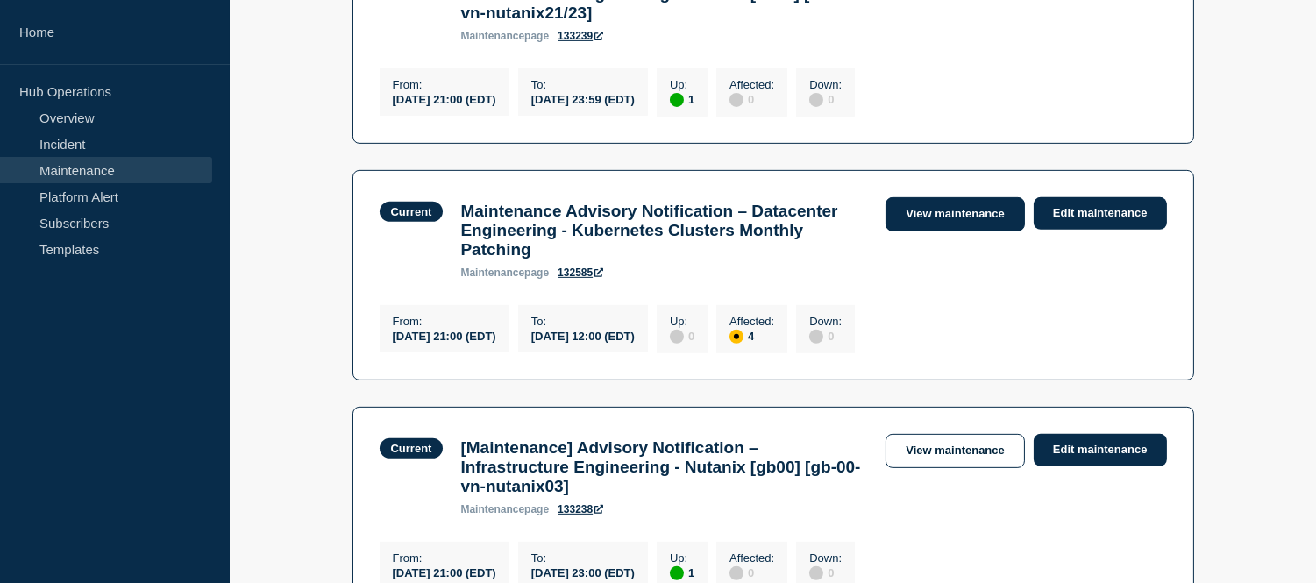
click at [932, 231] on link "View maintenance" at bounding box center [955, 214] width 139 height 34
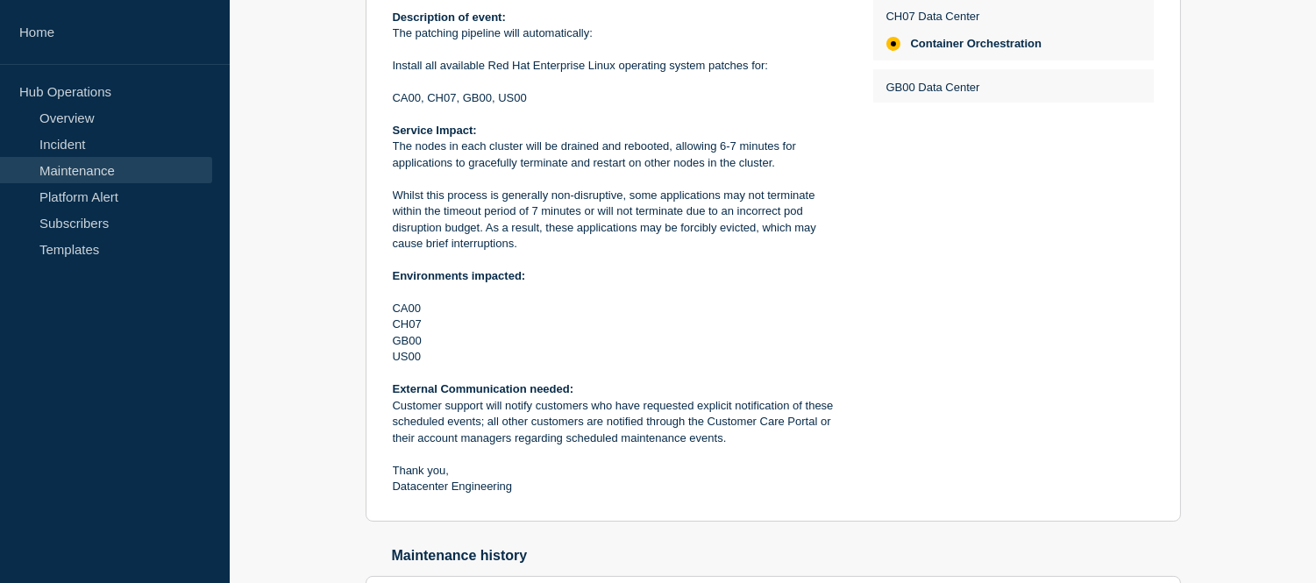
scroll to position [603, 0]
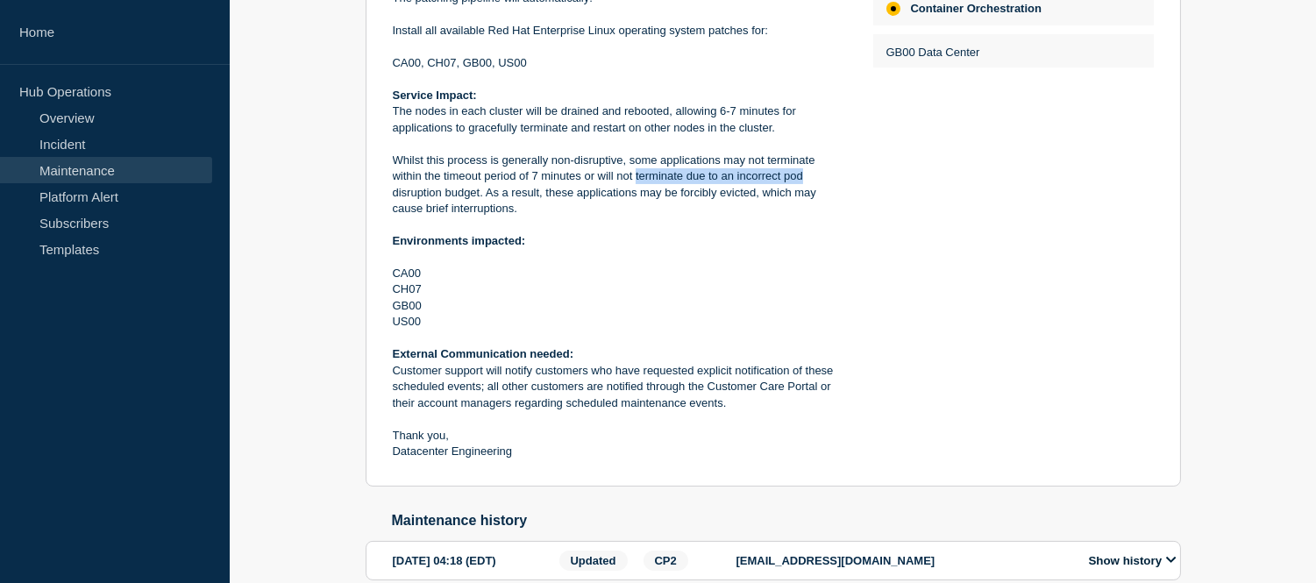
drag, startPoint x: 637, startPoint y: 185, endPoint x: 801, endPoint y: 189, distance: 164.9
click at [801, 189] on p "Whilst this process is generally non-disruptive, some applications may not term…" at bounding box center [619, 185] width 452 height 65
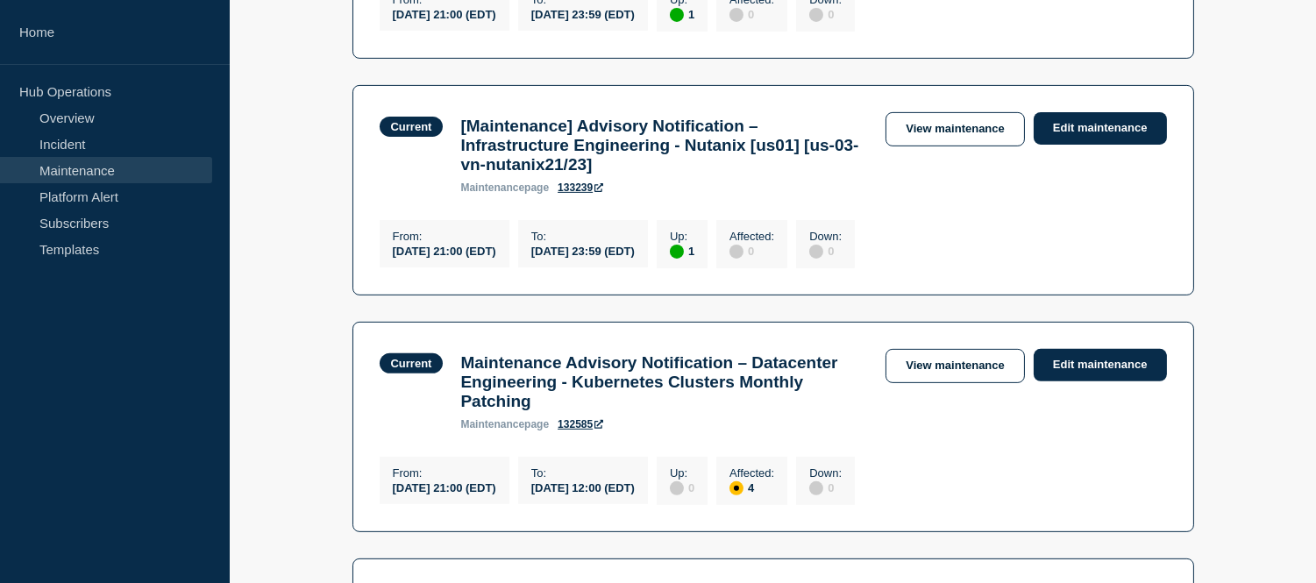
scroll to position [1280, 0]
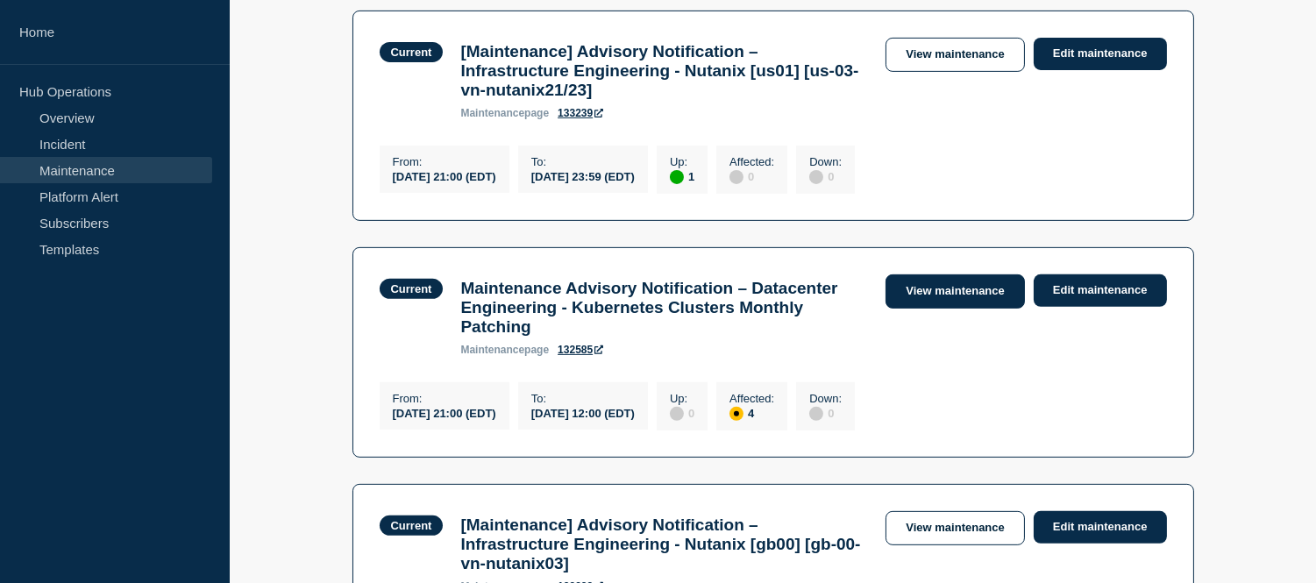
click at [945, 309] on link "View maintenance" at bounding box center [955, 291] width 139 height 34
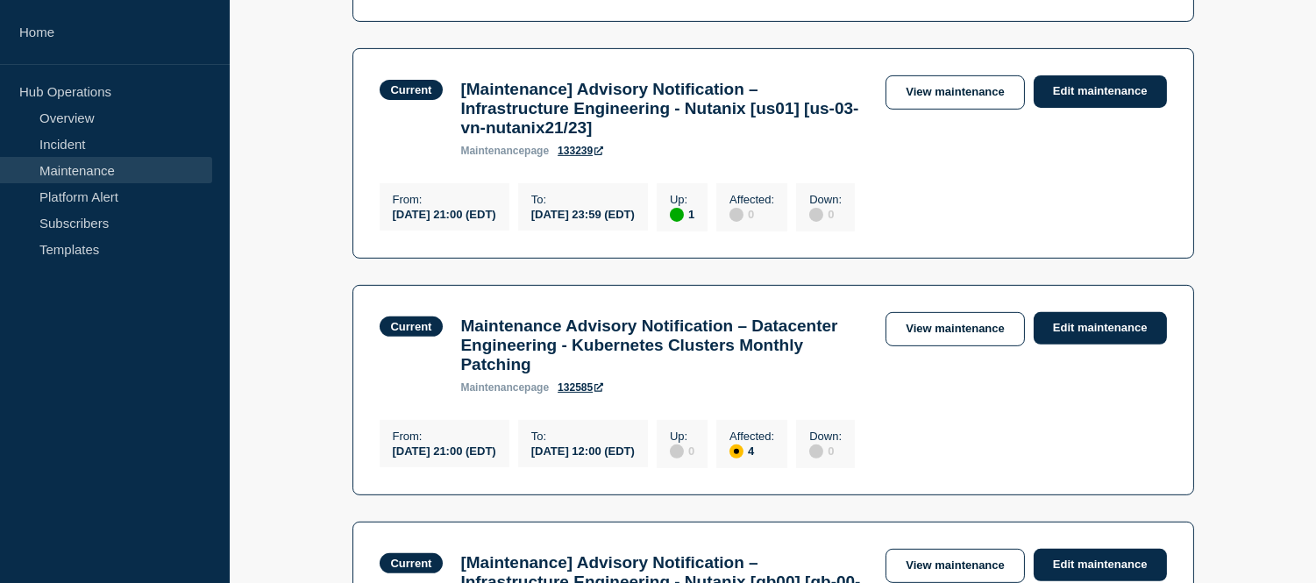
scroll to position [1271, 0]
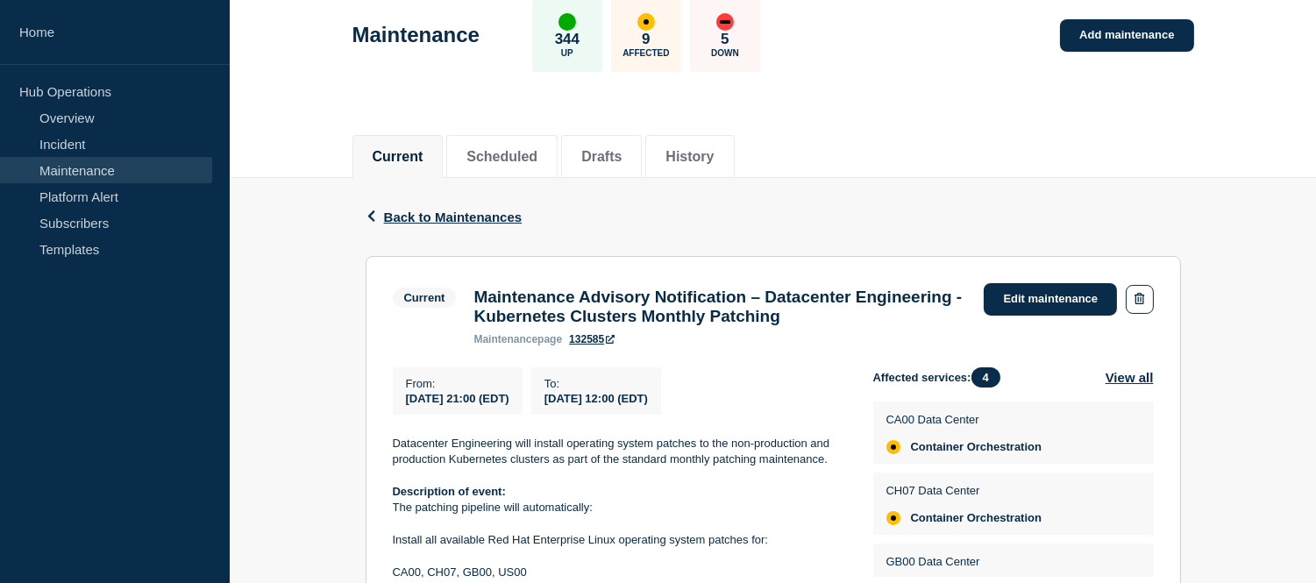
scroll to position [112, 0]
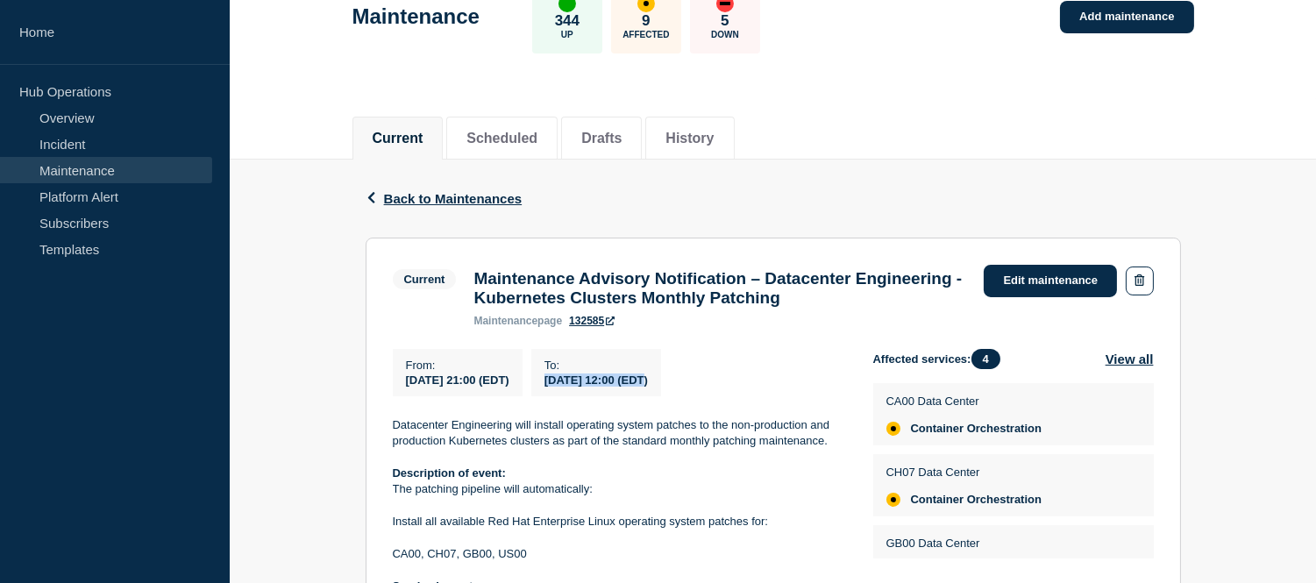
drag, startPoint x: 694, startPoint y: 382, endPoint x: 587, endPoint y: 380, distance: 106.1
click at [587, 380] on span "[DATE] 12:00 (EDT)" at bounding box center [596, 380] width 103 height 13
copy span "2025-08-24 12:00"
drag, startPoint x: 950, startPoint y: 305, endPoint x: 601, endPoint y: 305, distance: 349.0
click at [601, 305] on h3 "Maintenance Advisory Notification – Datacenter Engineering - Kubernetes Cluster…" at bounding box center [719, 288] width 493 height 39
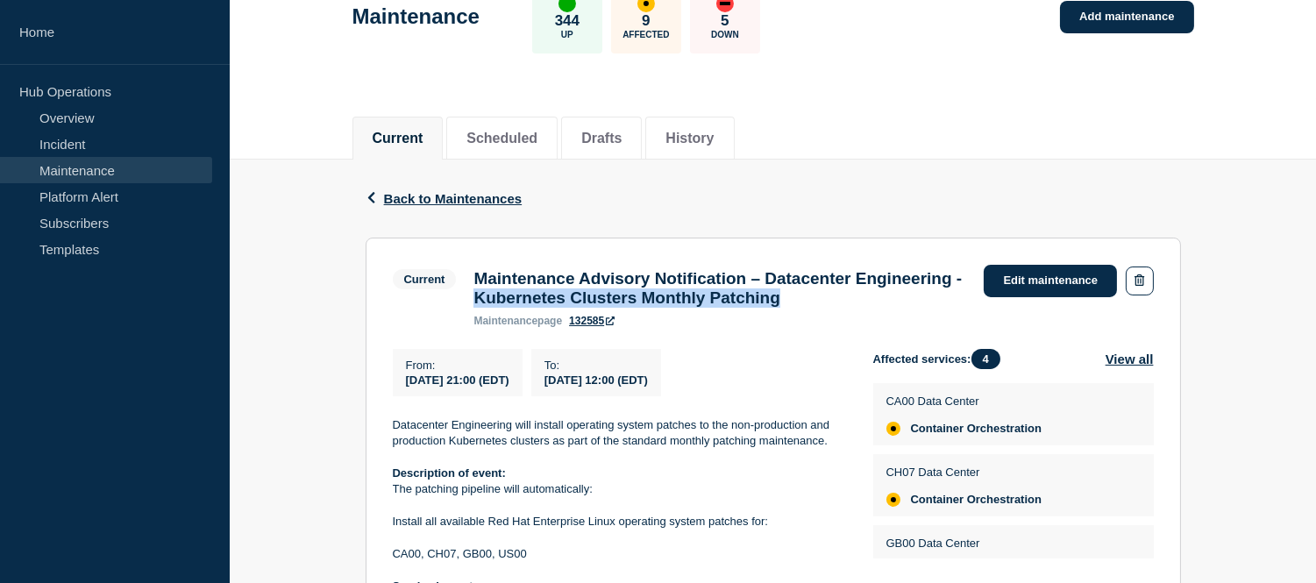
copy h3 "Kubernetes Clusters Monthly Patching"
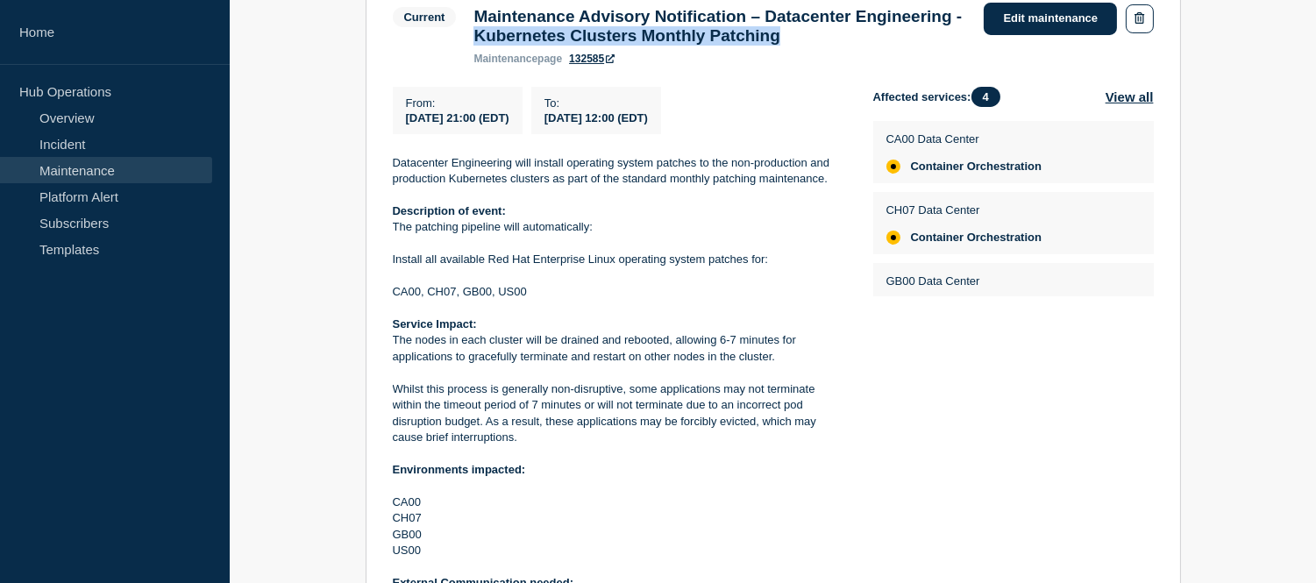
scroll to position [210, 0]
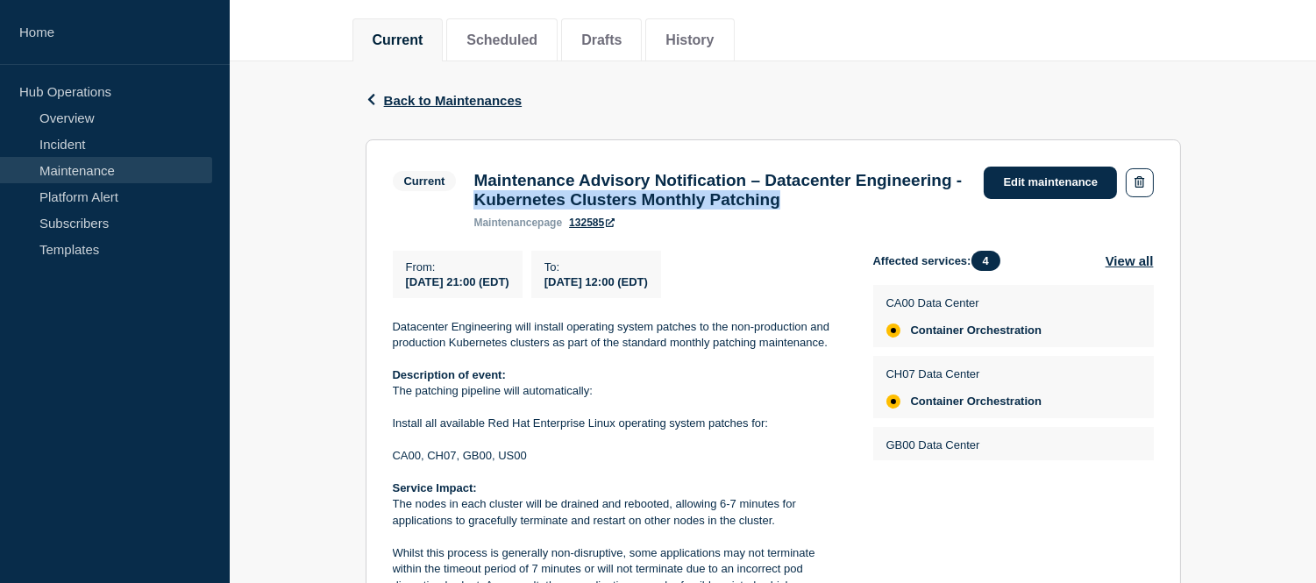
click at [965, 210] on h3 "Maintenance Advisory Notification – Datacenter Engineering - Kubernetes Cluster…" at bounding box center [719, 190] width 493 height 39
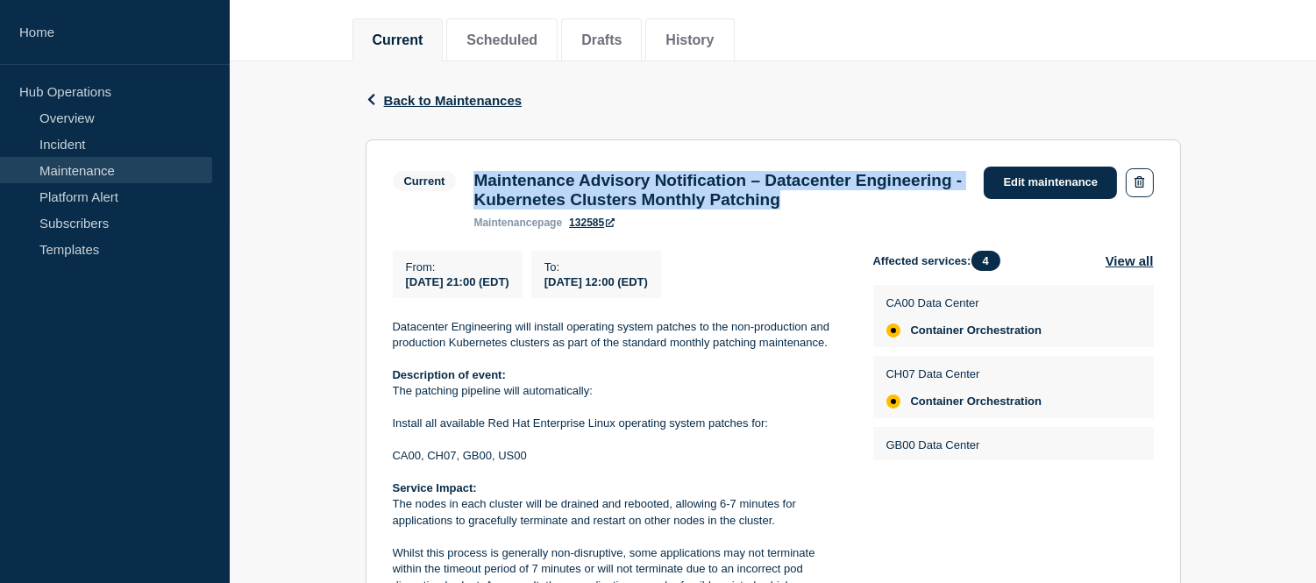
drag, startPoint x: 961, startPoint y: 206, endPoint x: 471, endPoint y: 181, distance: 490.8
click at [471, 181] on div "Maintenance Advisory Notification – Datacenter Engineering - Kubernetes Cluster…" at bounding box center [720, 200] width 510 height 58
copy h3 "Maintenance Advisory Notification – Datacenter Engineering - Kubernetes Cluster…"
